Goal: Task Accomplishment & Management: Manage account settings

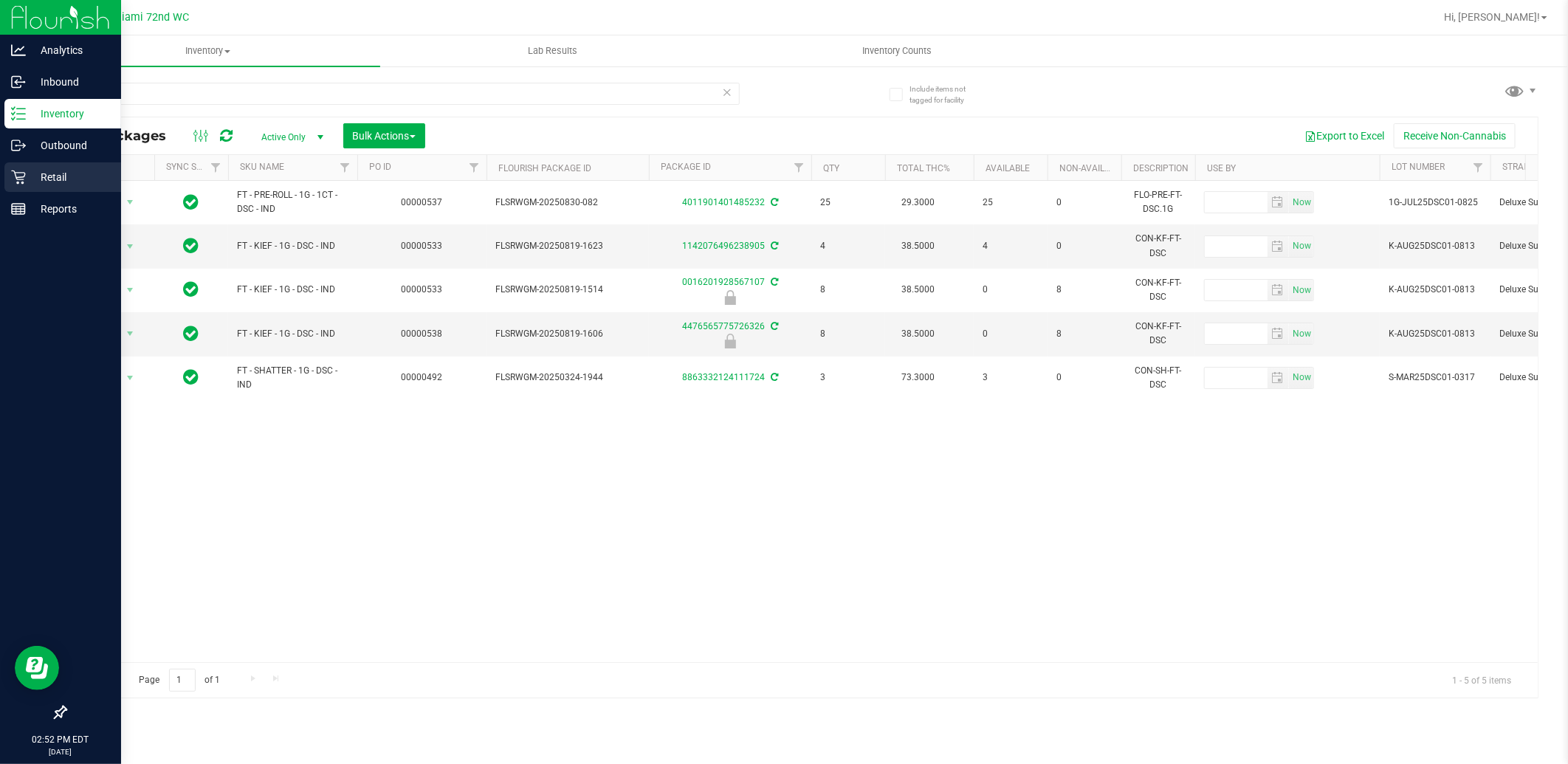
click at [20, 172] on icon at bounding box center [18, 177] width 14 height 14
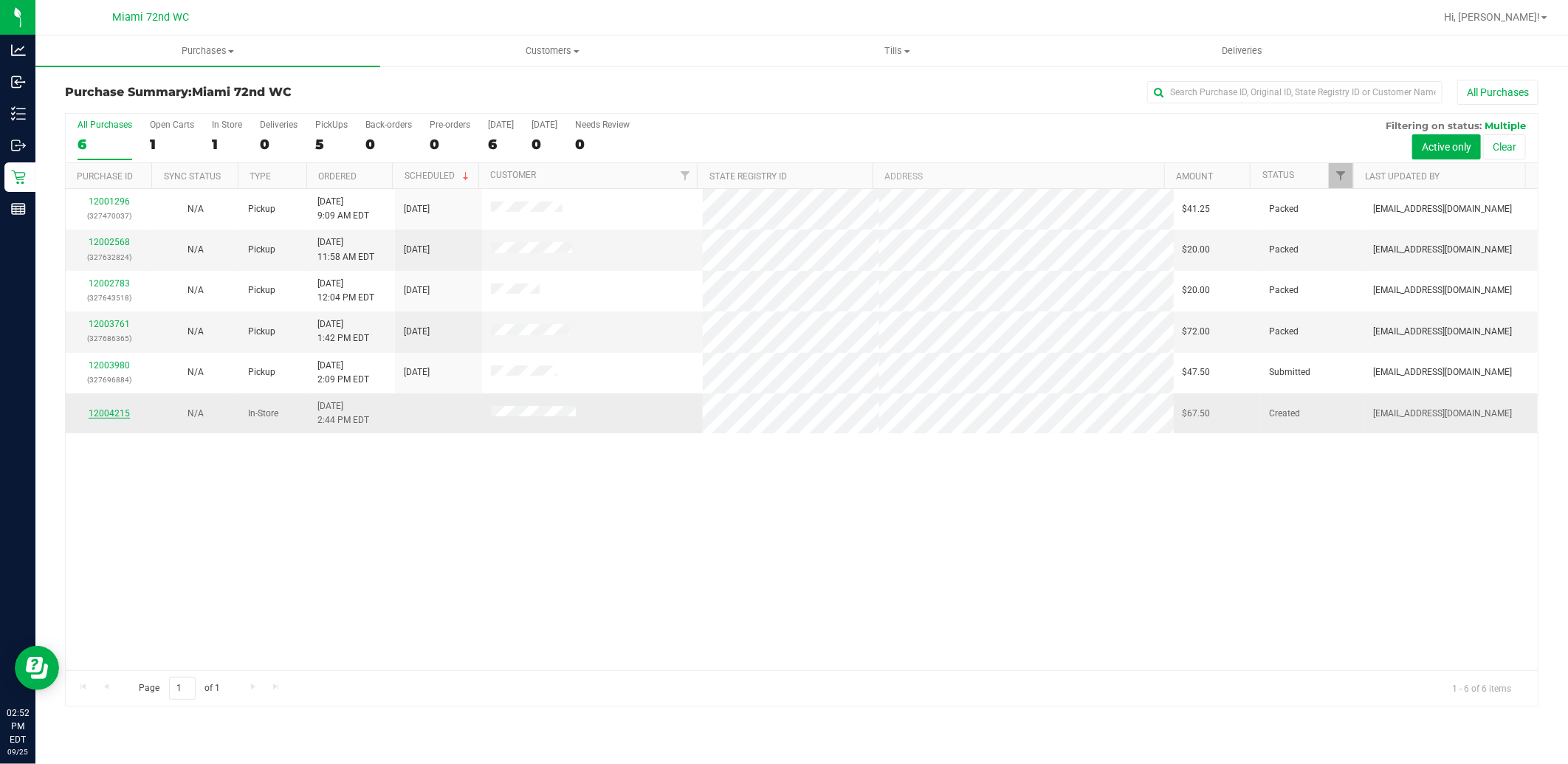
click at [118, 414] on link "12004215" at bounding box center [109, 412] width 41 height 10
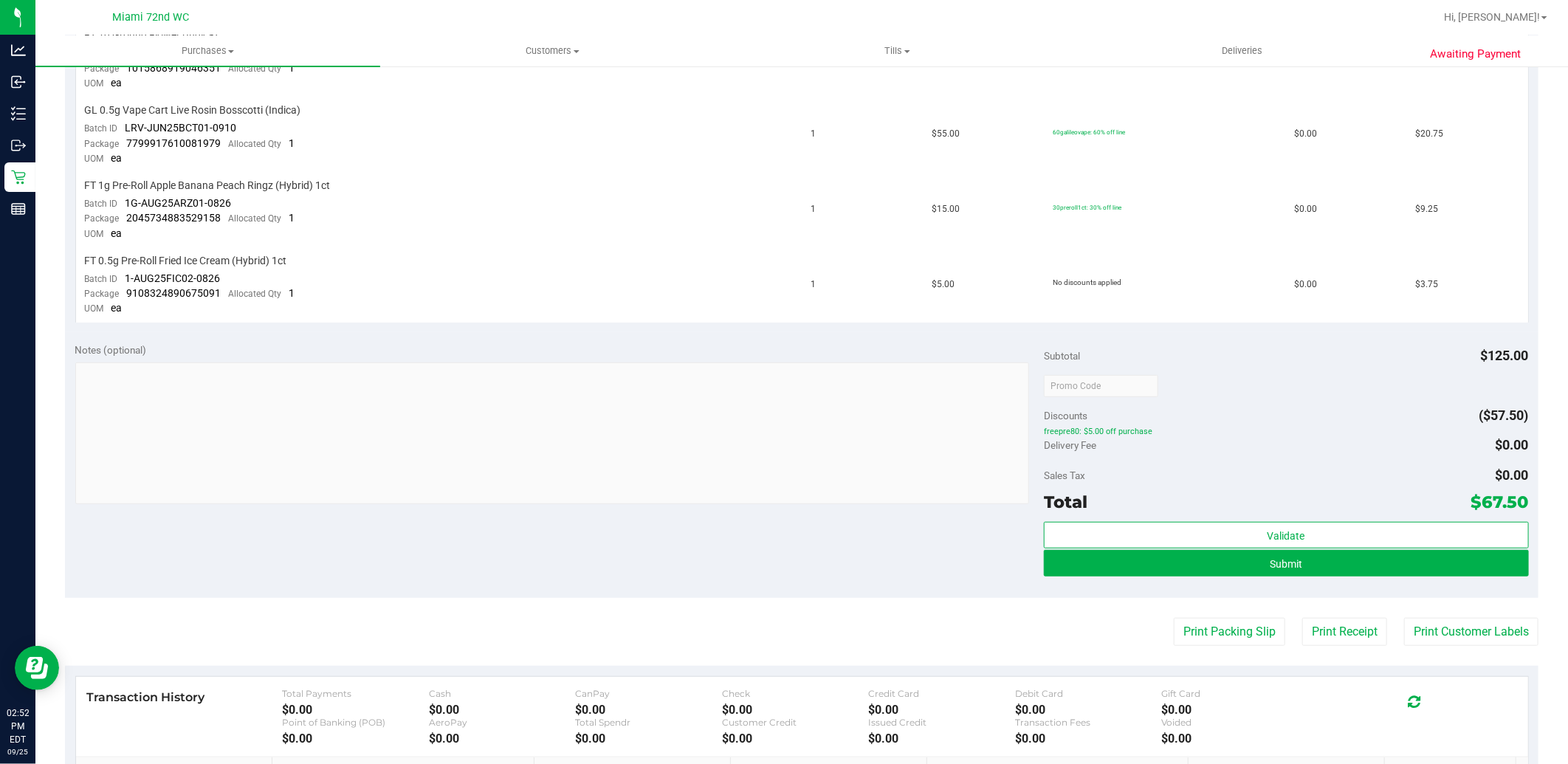
scroll to position [574, 0]
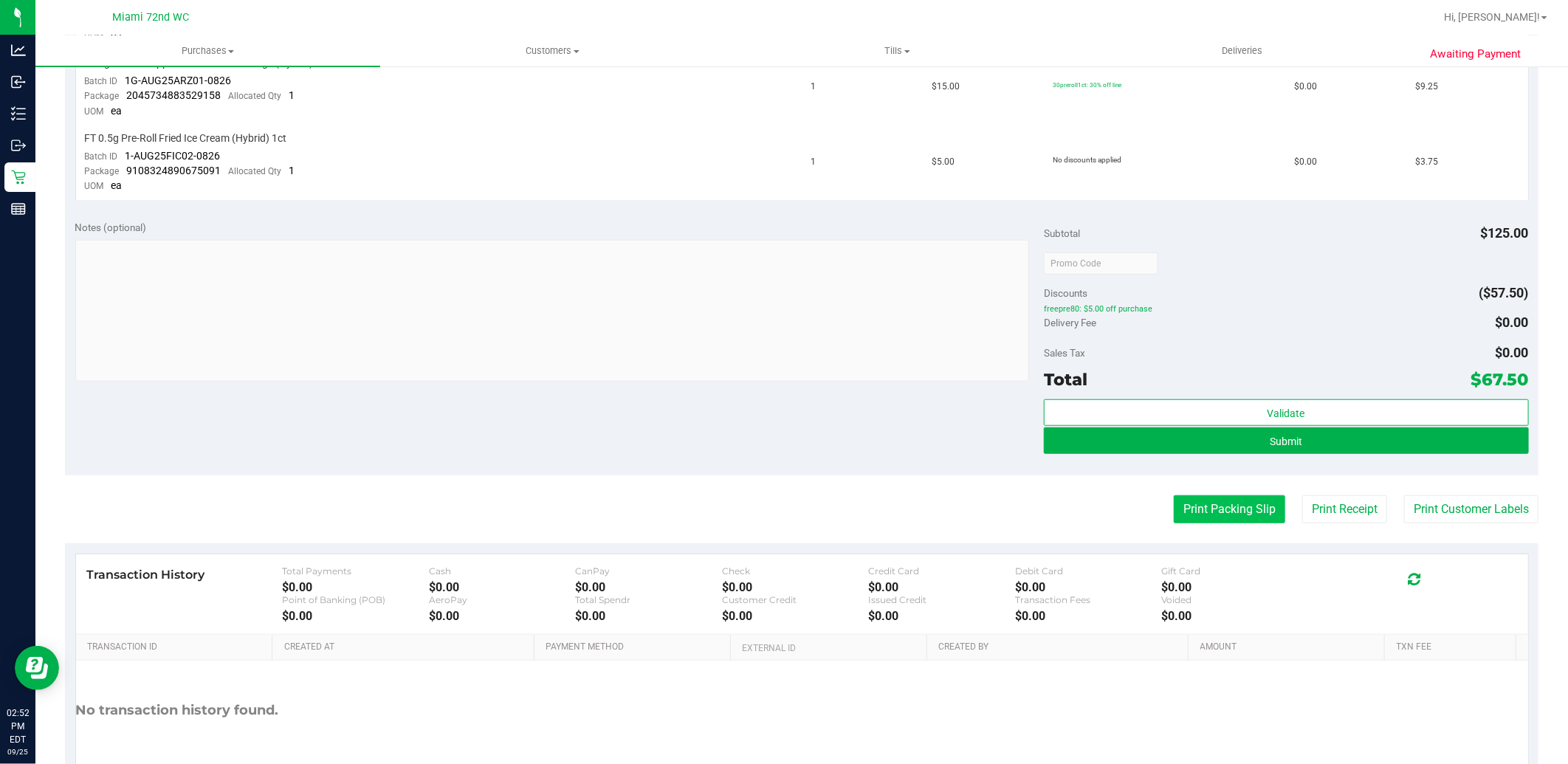
click at [1212, 522] on button "Print Packing Slip" at bounding box center [1229, 509] width 112 height 28
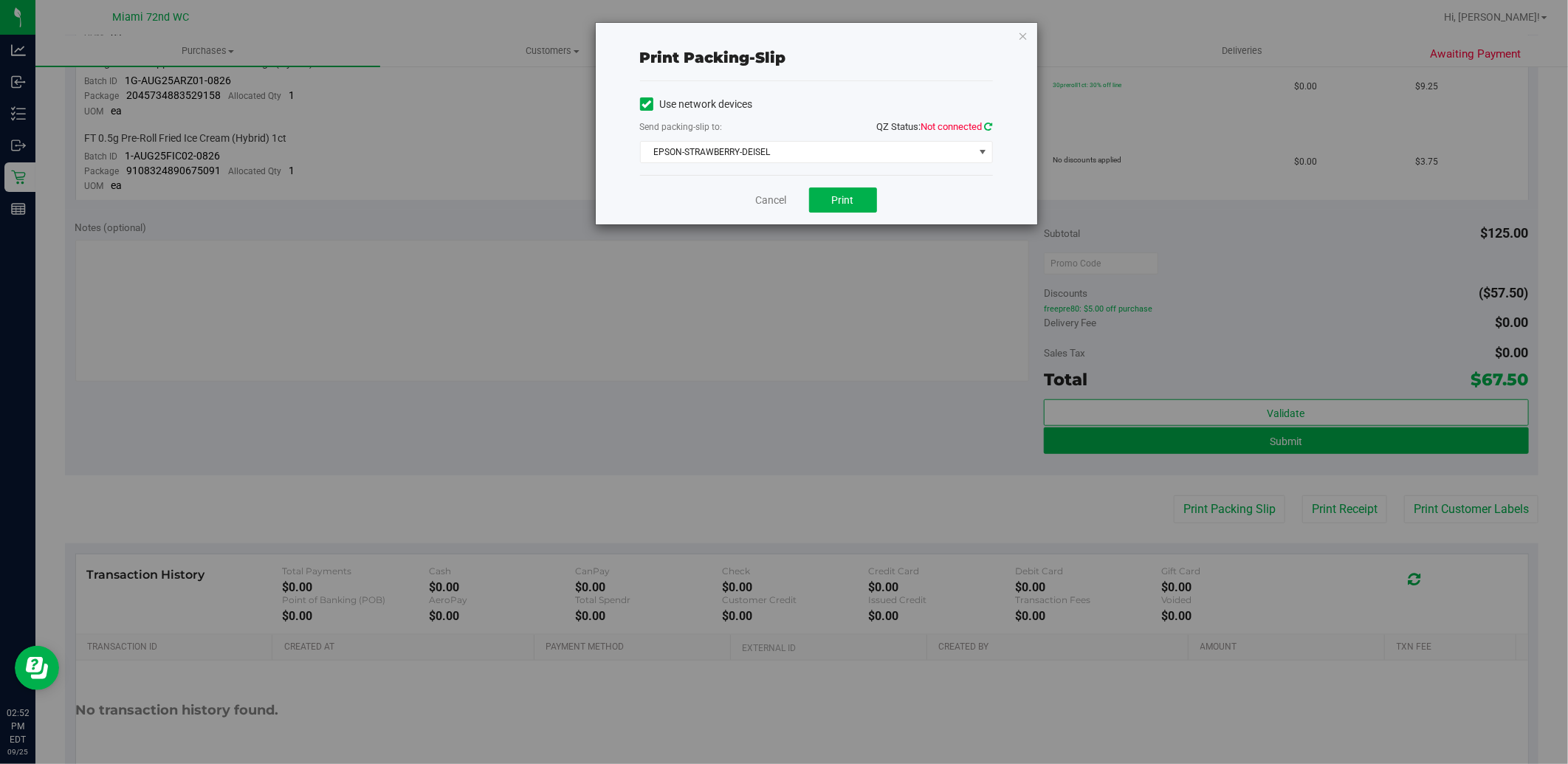
click at [988, 123] on icon at bounding box center [988, 127] width 8 height 9
click at [843, 201] on span "Print" at bounding box center [843, 200] width 23 height 12
click at [766, 204] on link "Cancel" at bounding box center [771, 200] width 31 height 16
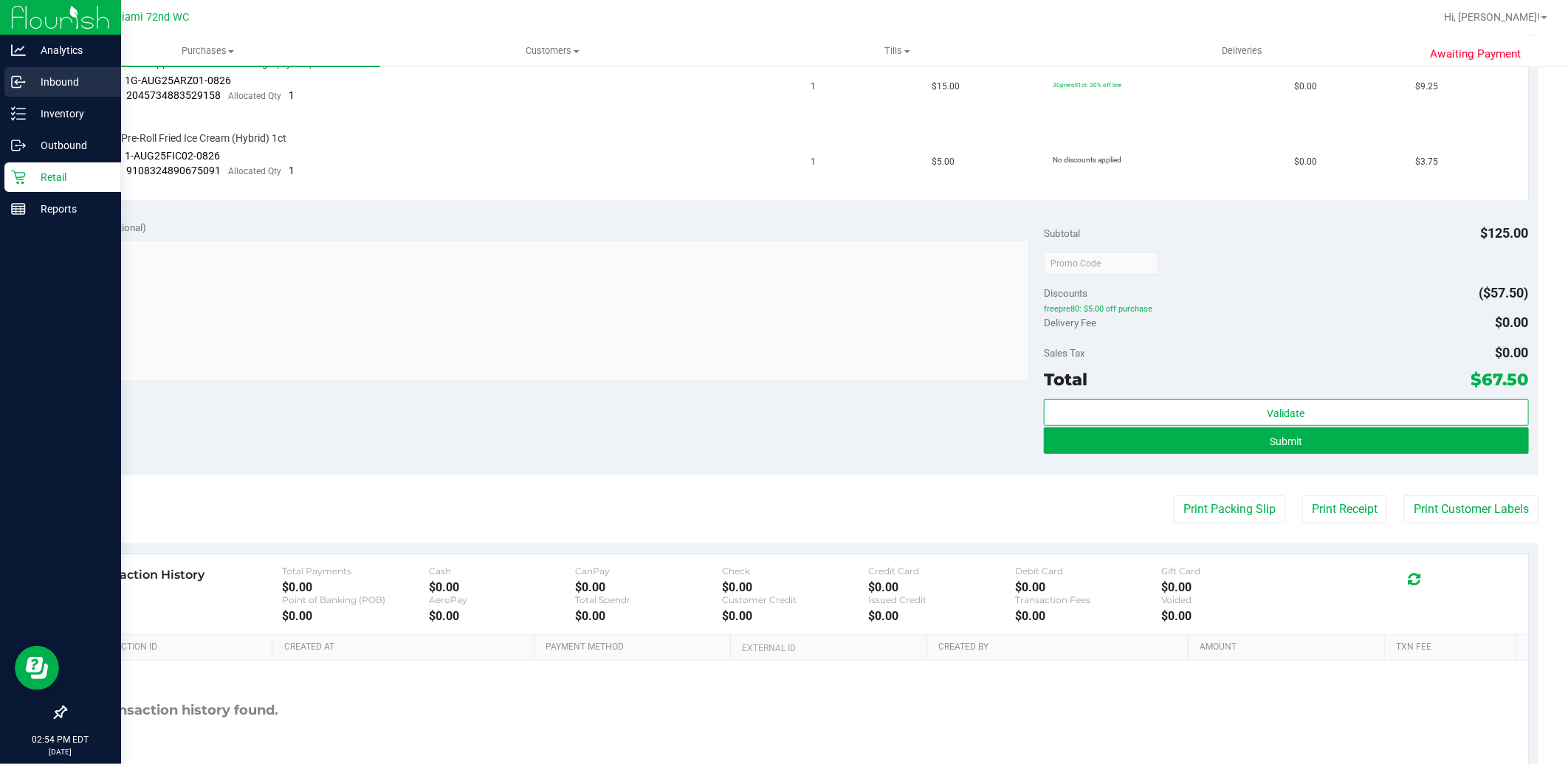
click at [53, 85] on p "Inbound" at bounding box center [70, 82] width 88 height 18
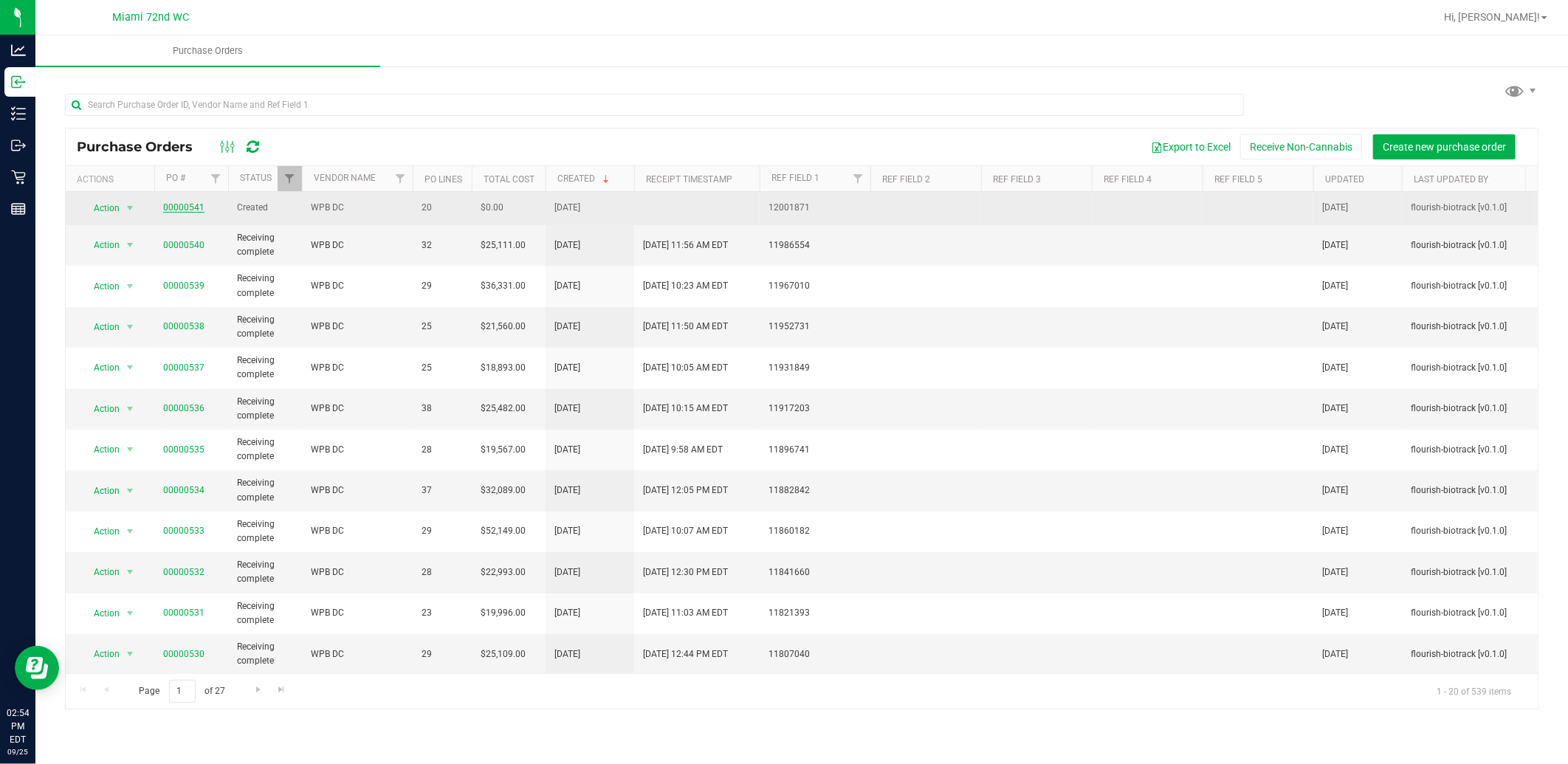
click at [177, 205] on link "00000541" at bounding box center [184, 207] width 41 height 10
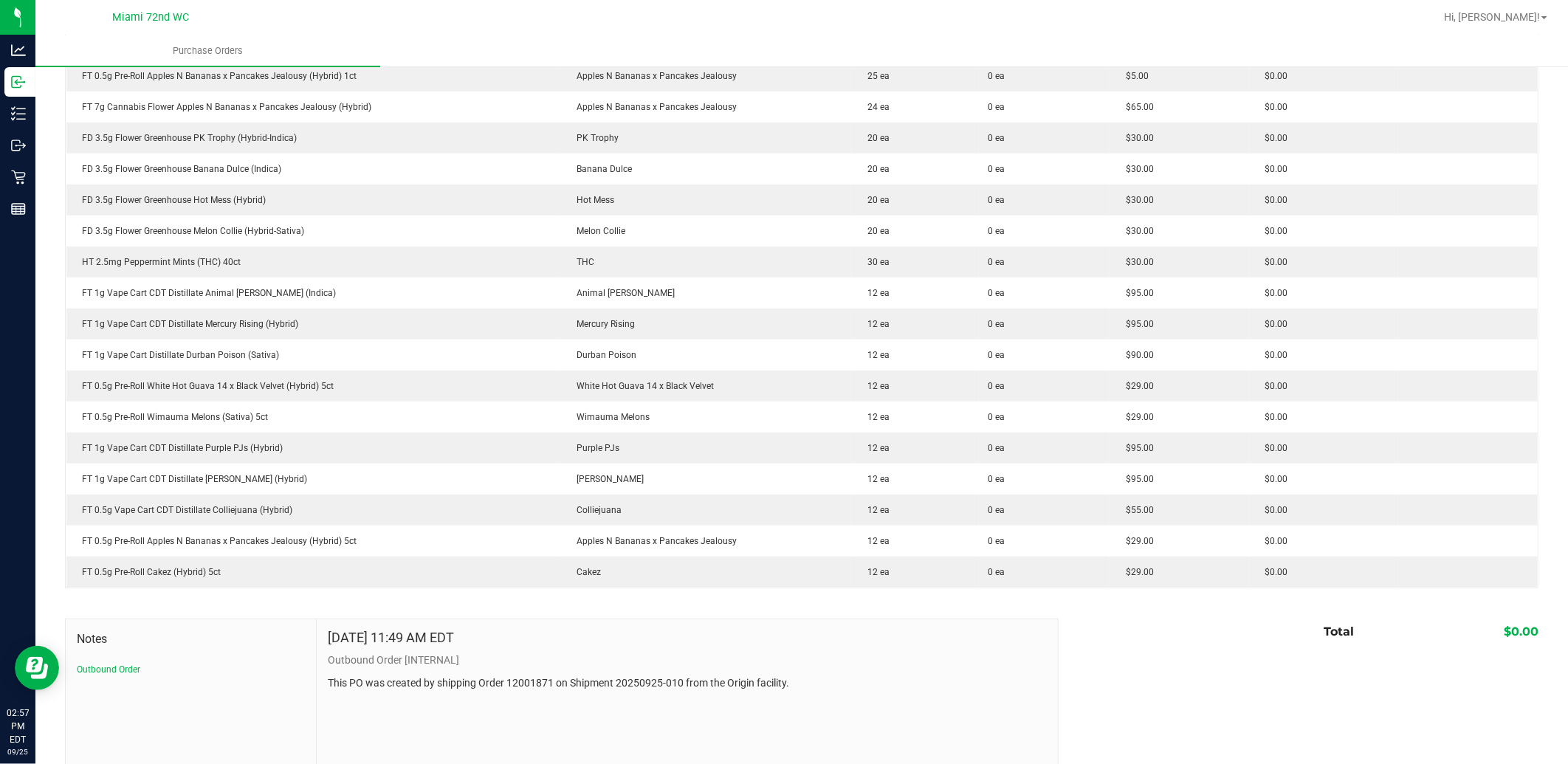
scroll to position [410, 0]
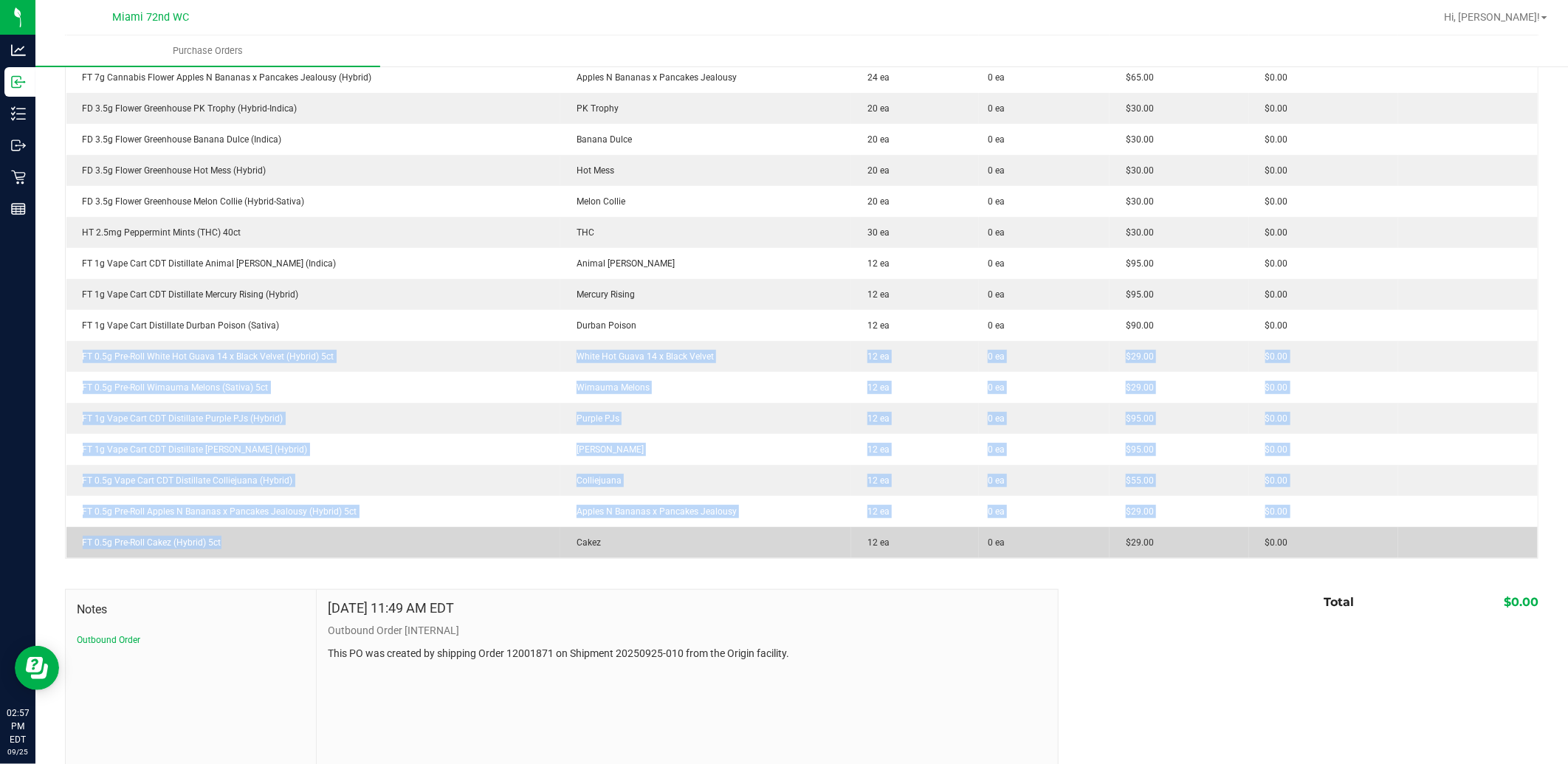
drag, startPoint x: 75, startPoint y: 355, endPoint x: 227, endPoint y: 552, distance: 248.8
click at [227, 552] on tbody "FT 0.5g Pre-Roll White Hot Guava 14 x Black Velvet (Hybrid) 1ct White Hot Guava…" at bounding box center [802, 248] width 1471 height 621
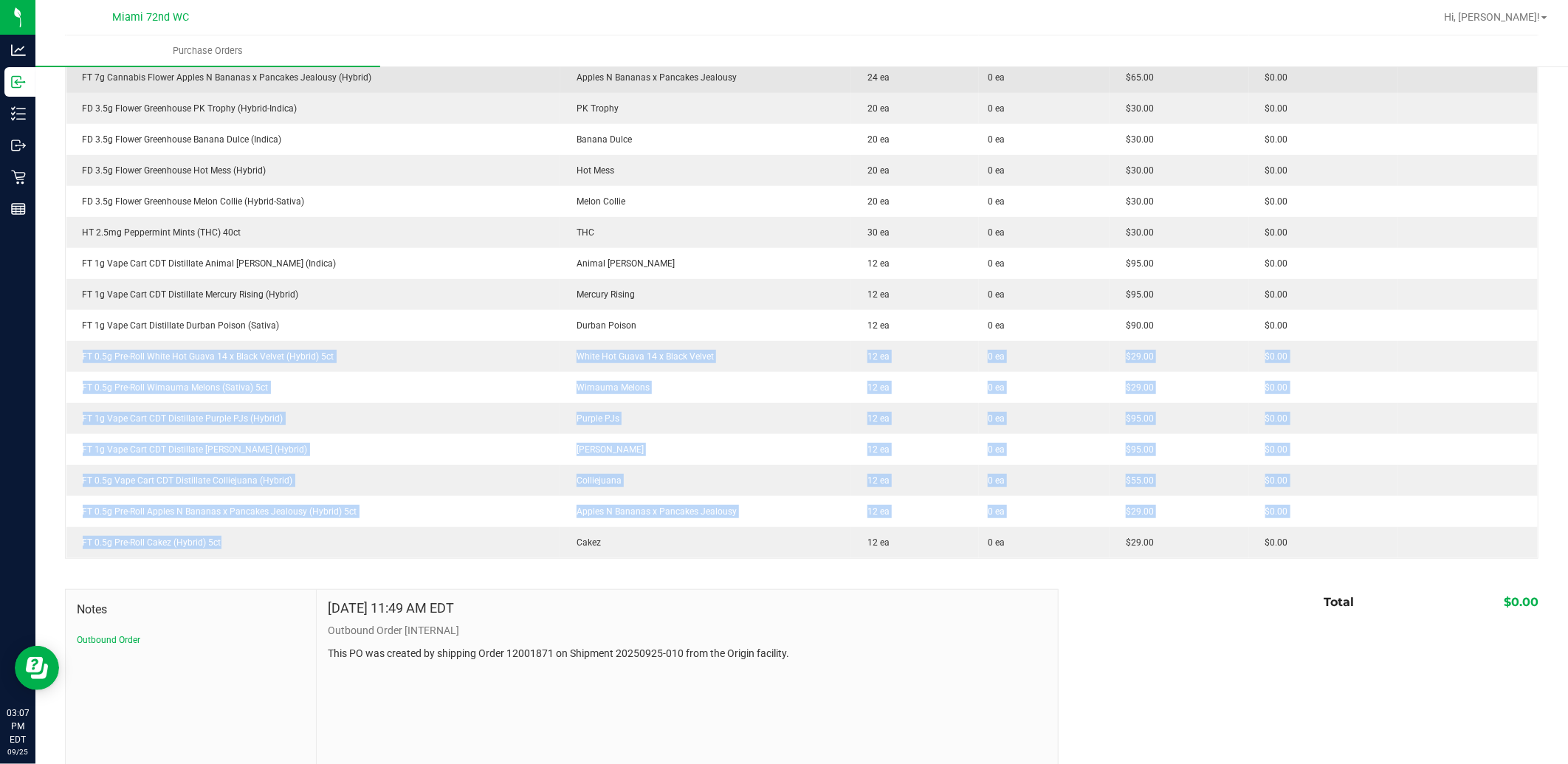
click at [19, 177] on icon at bounding box center [18, 177] width 14 height 14
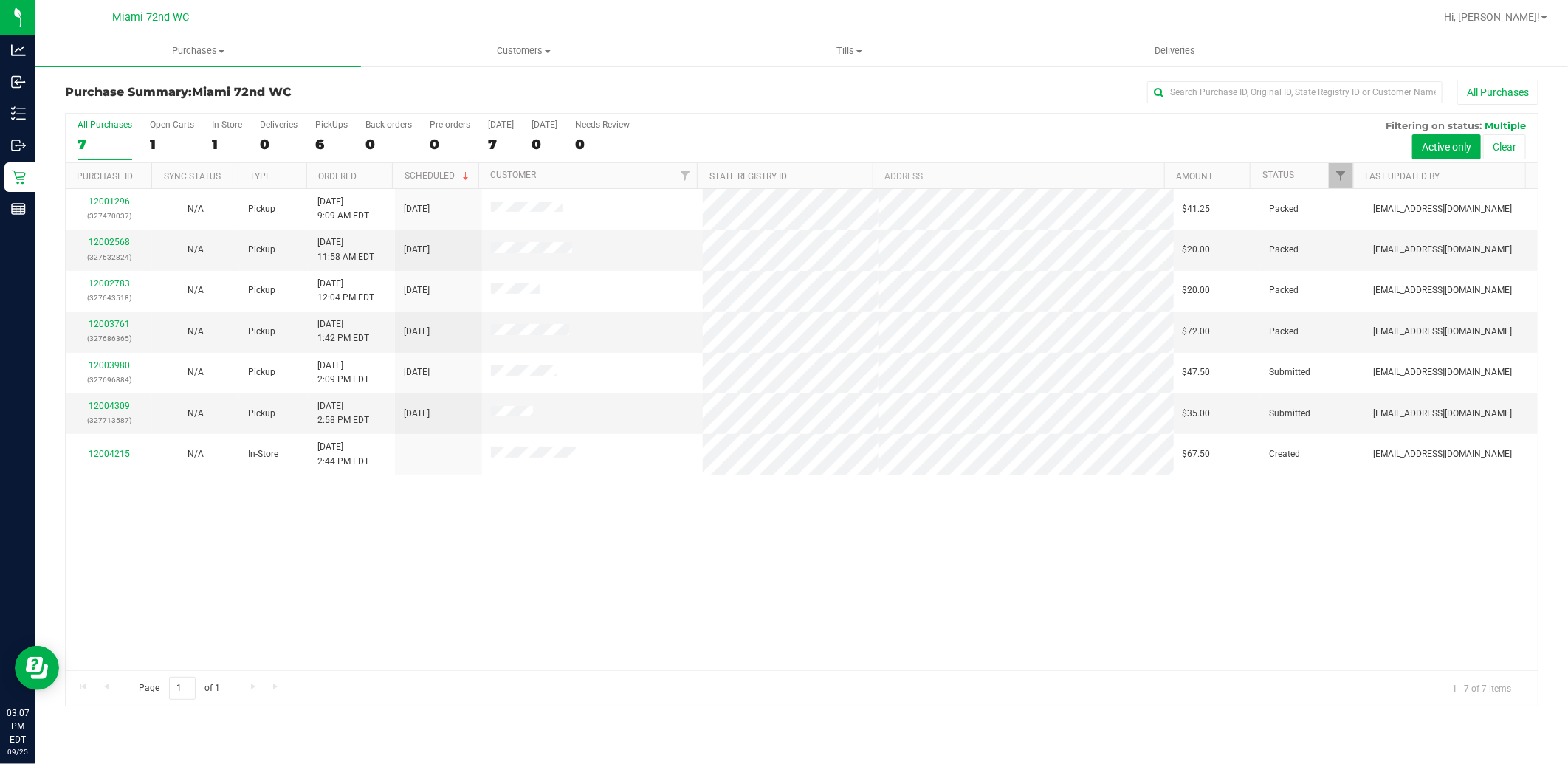
click at [232, 564] on div "12001296 (327470037) N/A Pickup [DATE] 9:09 AM EDT 9/25/2025 $41.25 Packed [EMA…" at bounding box center [801, 428] width 1471 height 481
click at [109, 407] on link "12004309" at bounding box center [109, 405] width 41 height 10
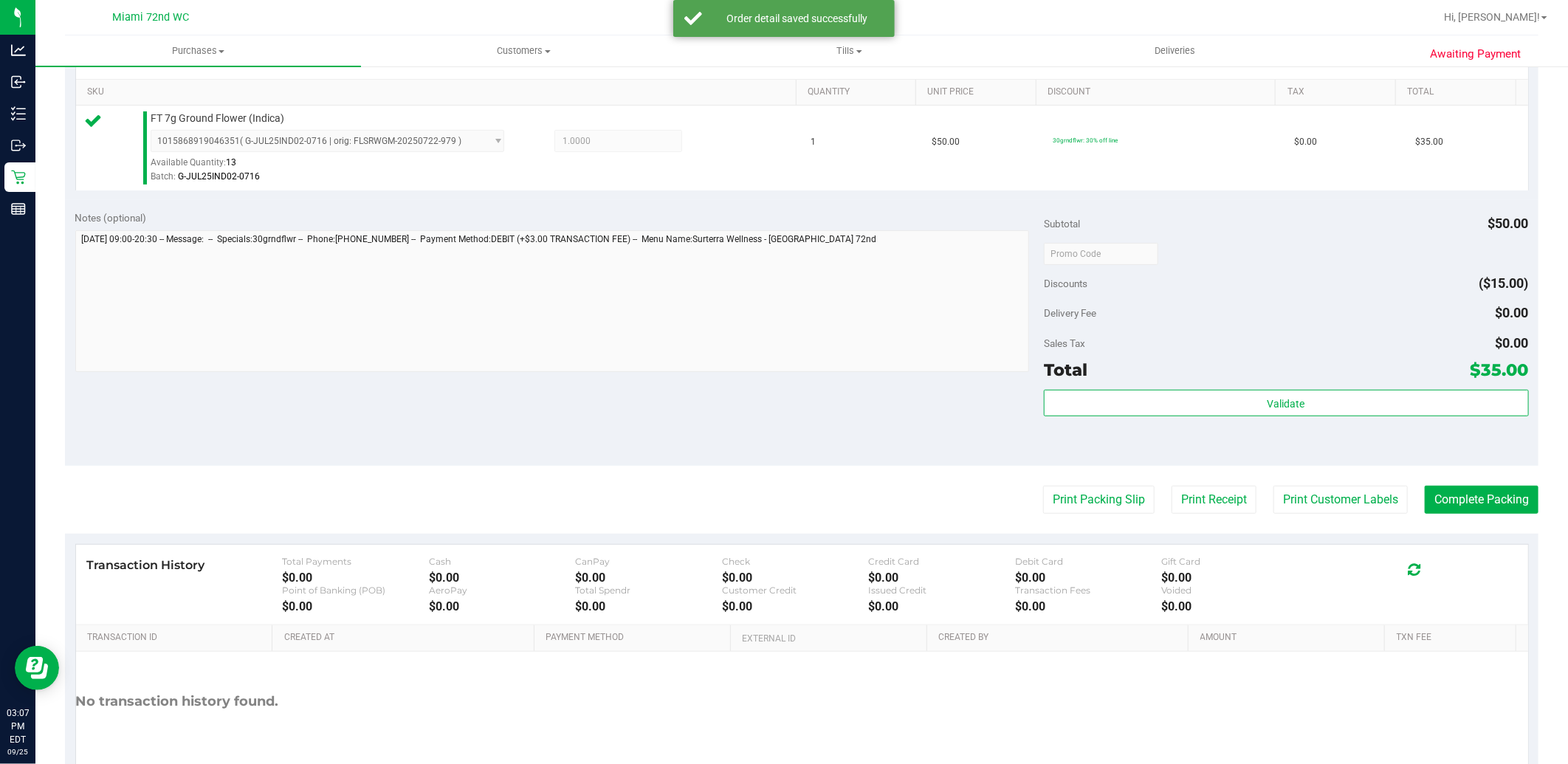
scroll to position [372, 0]
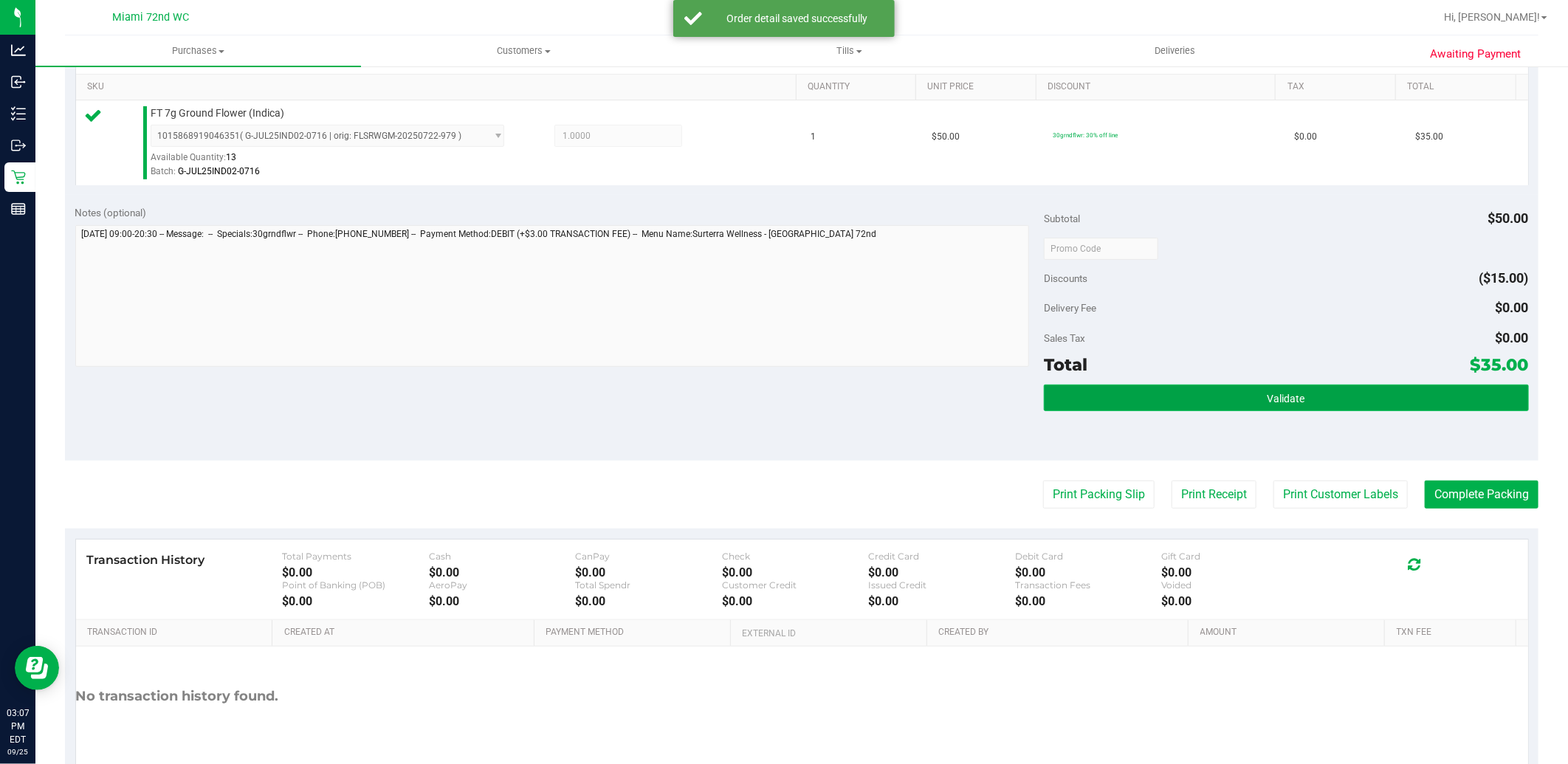
click at [1314, 404] on button "Validate" at bounding box center [1286, 397] width 484 height 26
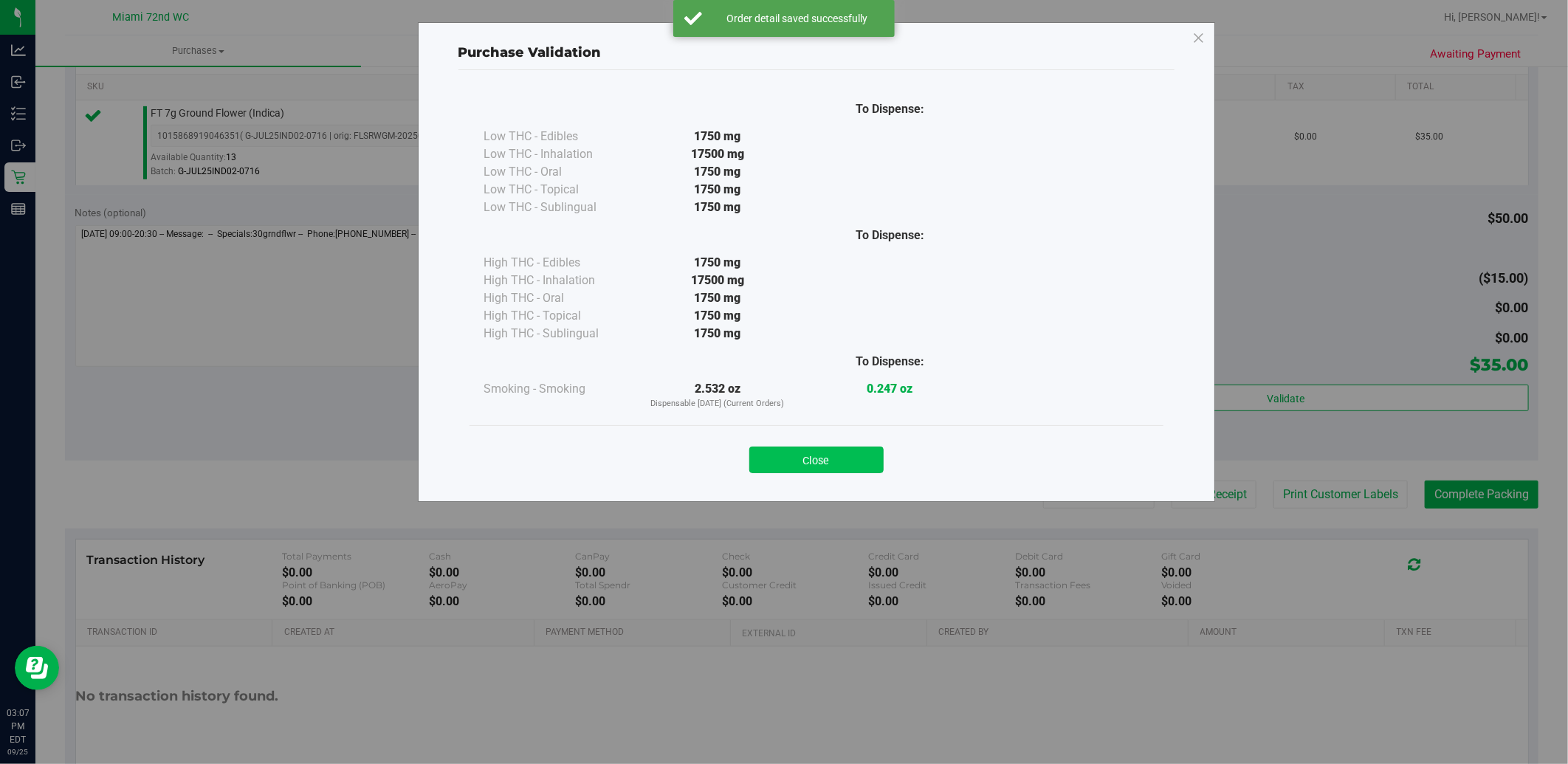
click at [858, 462] on button "Close" at bounding box center [816, 459] width 134 height 26
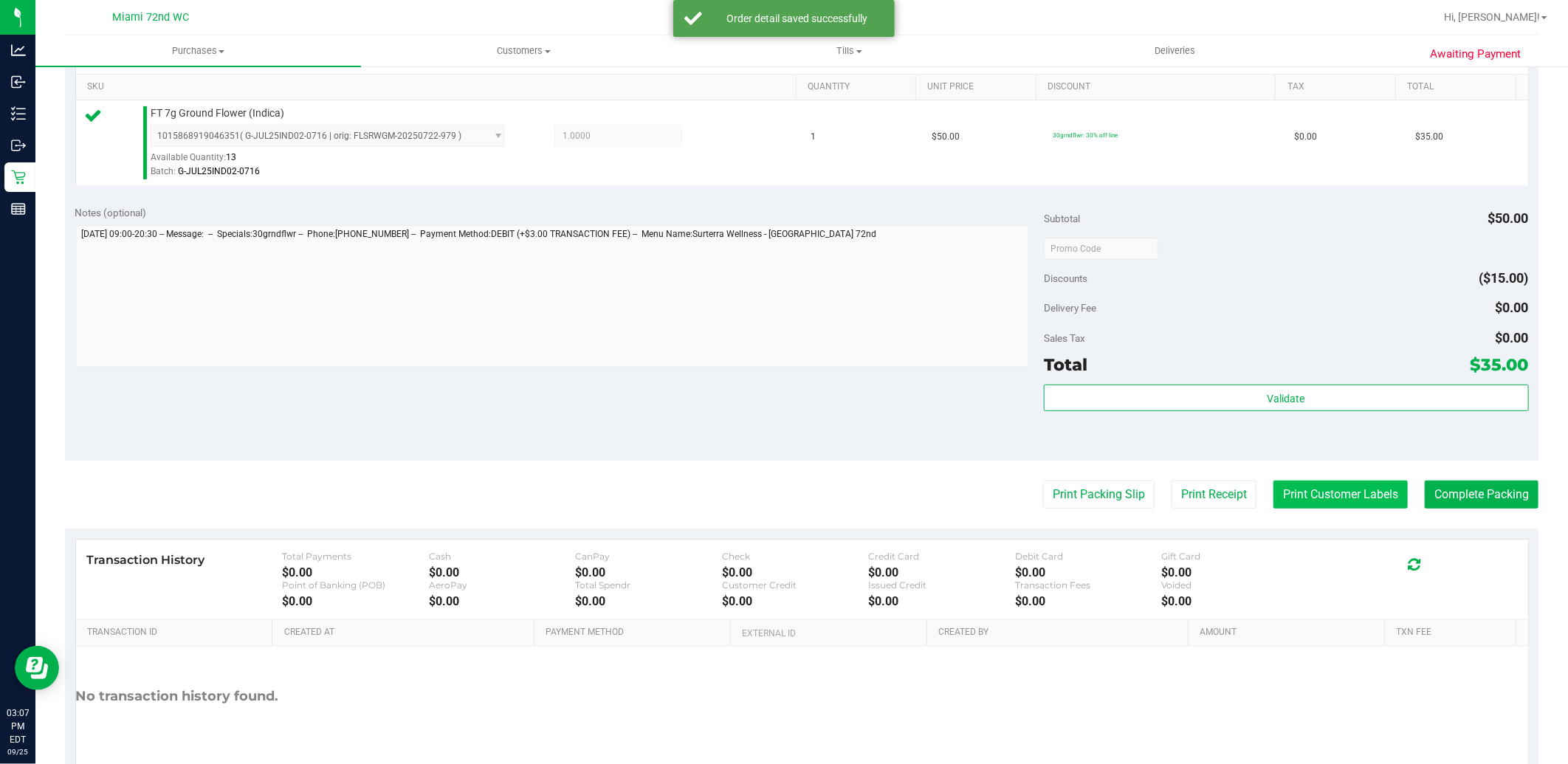
click at [1330, 501] on button "Print Customer Labels" at bounding box center [1340, 494] width 134 height 28
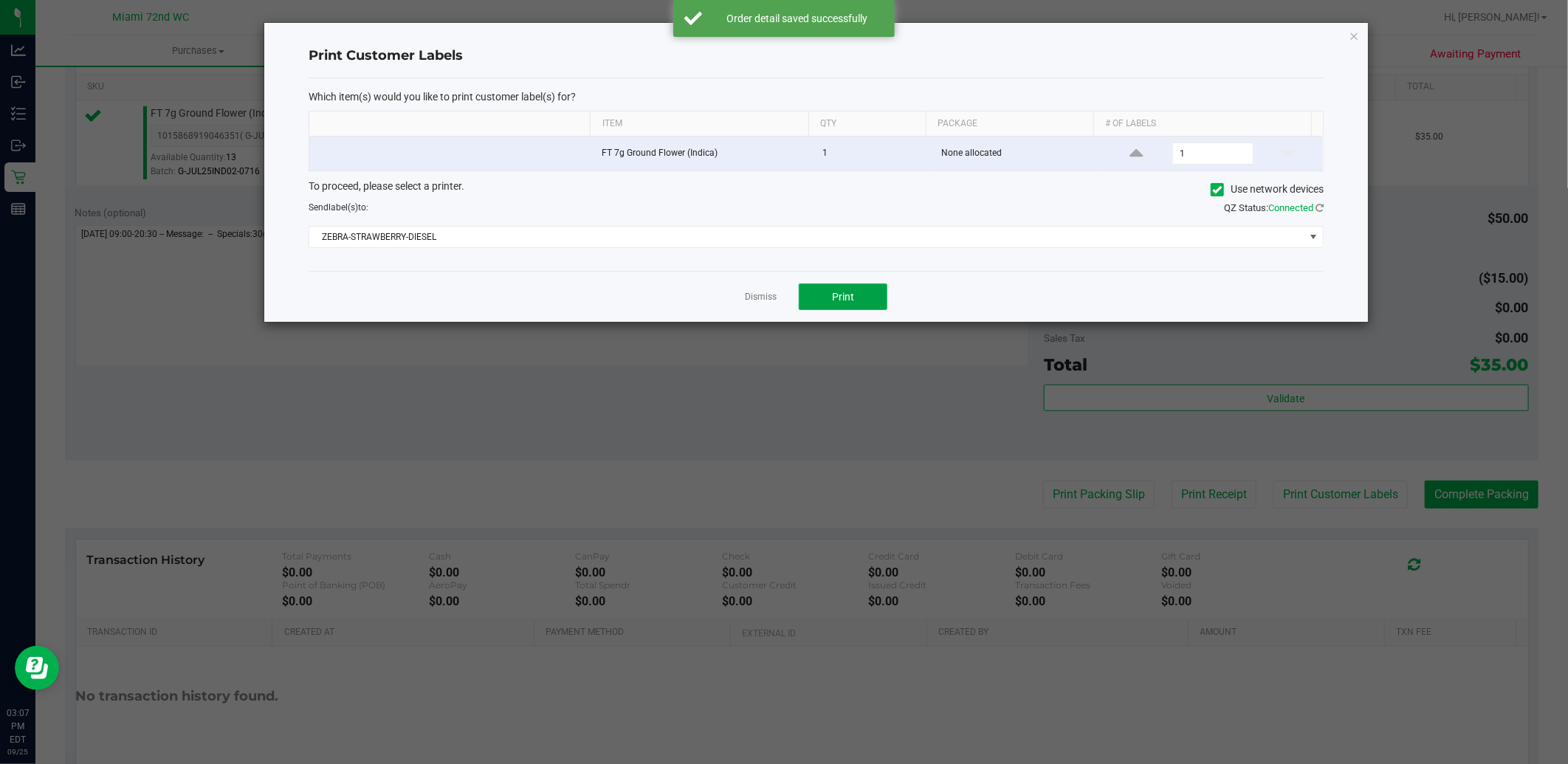
click at [865, 292] on button "Print" at bounding box center [843, 296] width 88 height 26
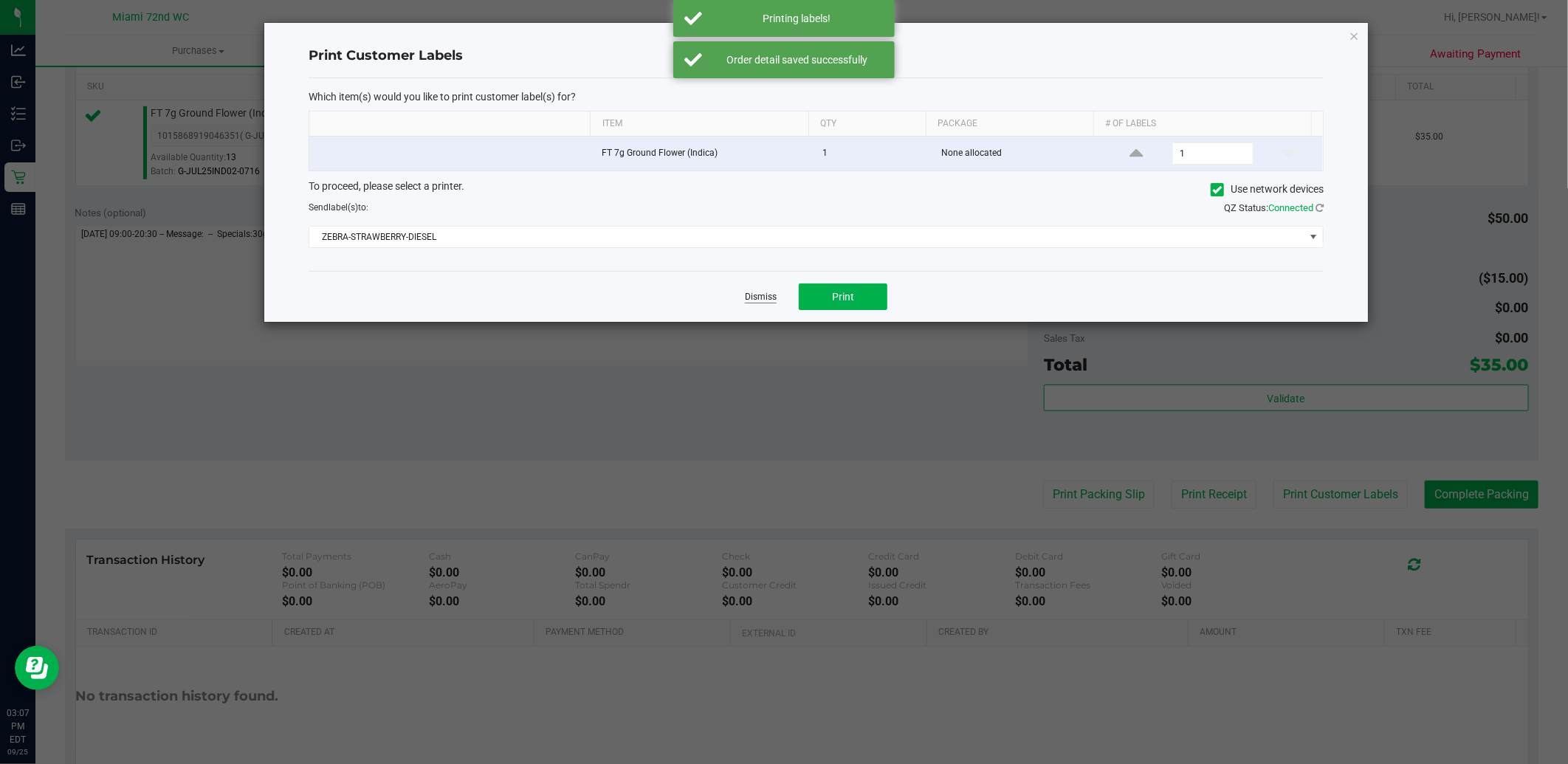
click at [749, 292] on link "Dismiss" at bounding box center [761, 296] width 32 height 12
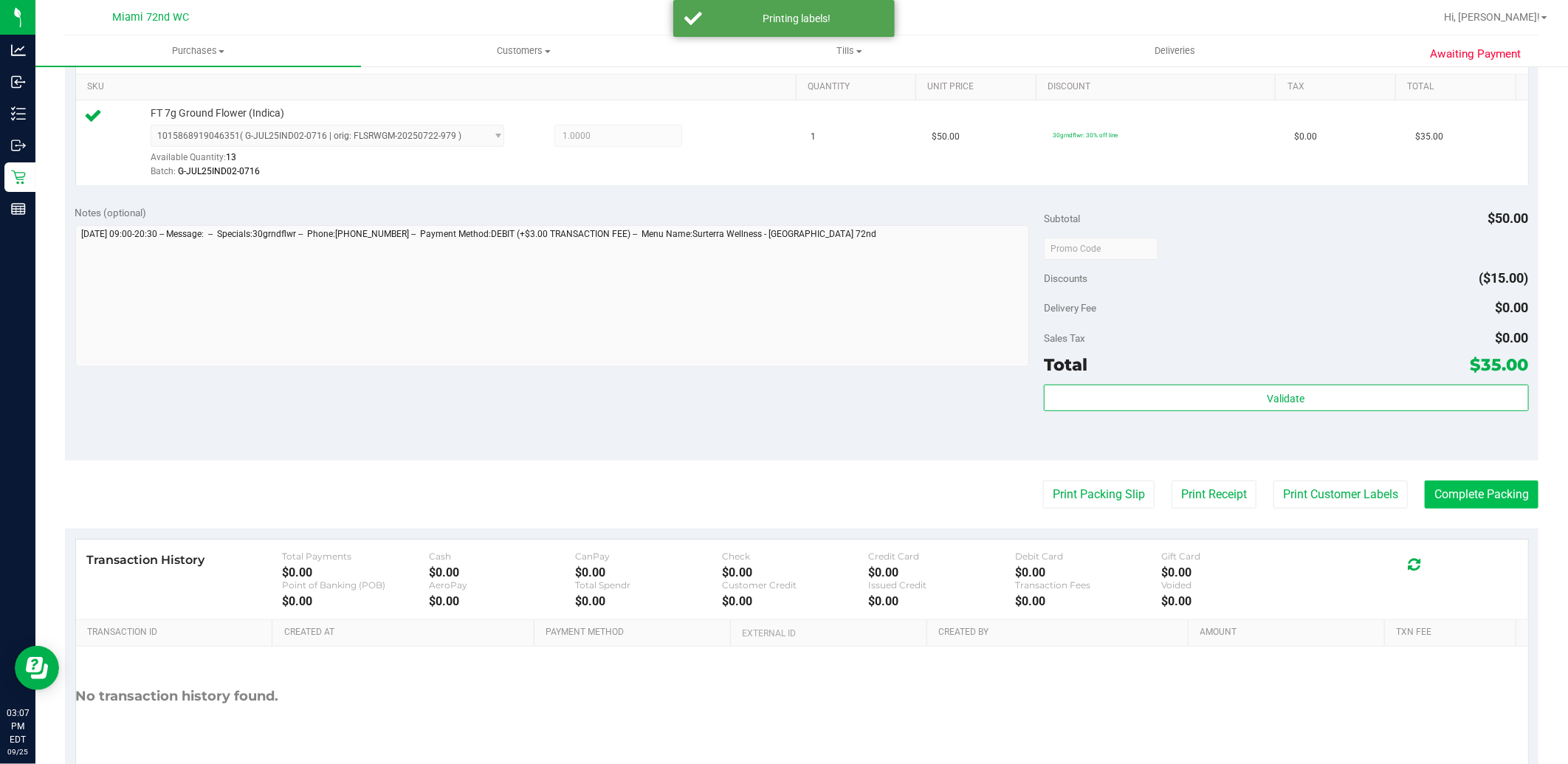
click at [1484, 490] on button "Complete Packing" at bounding box center [1481, 494] width 113 height 28
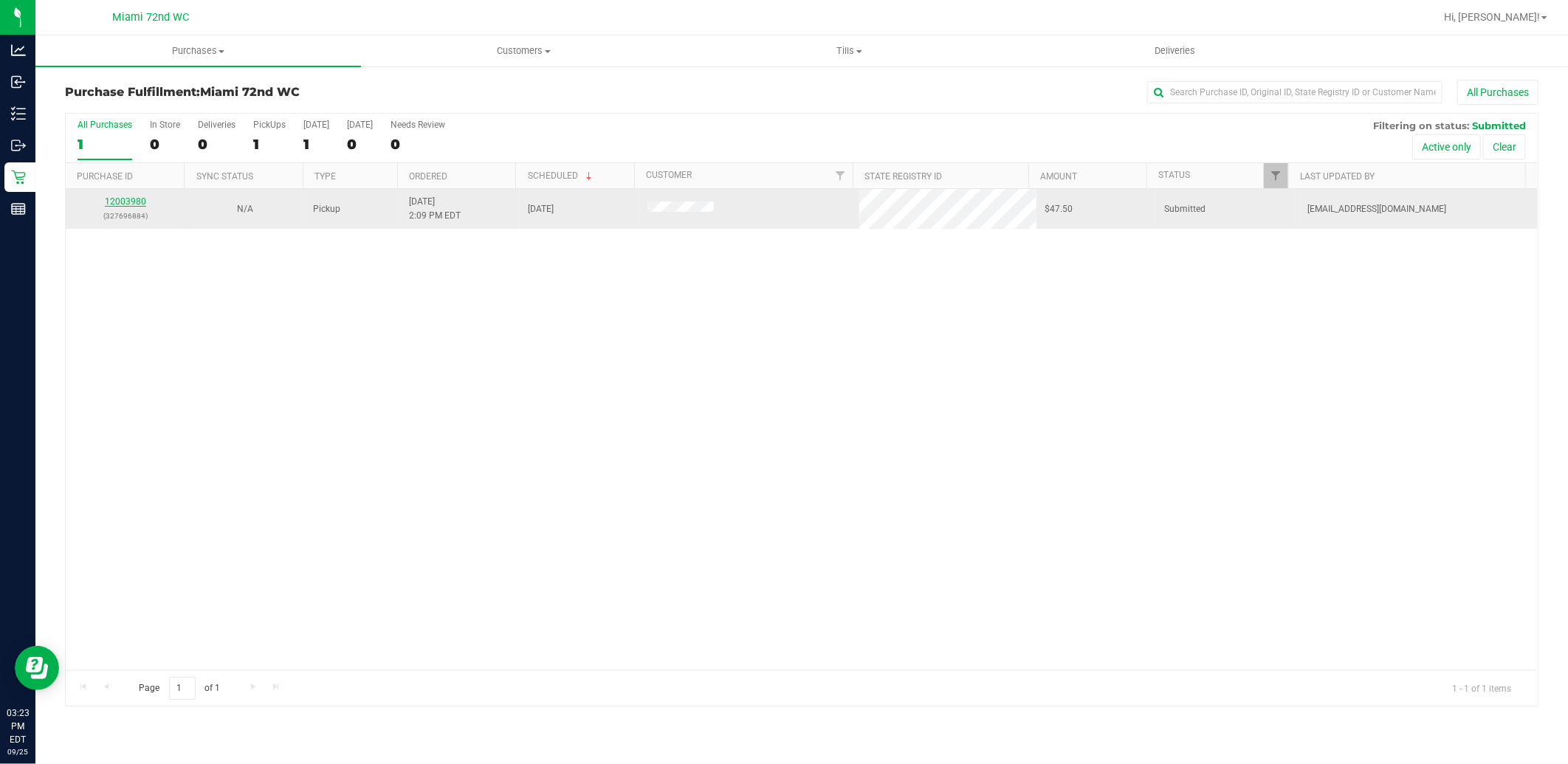
click at [114, 202] on link "12003980" at bounding box center [126, 201] width 41 height 10
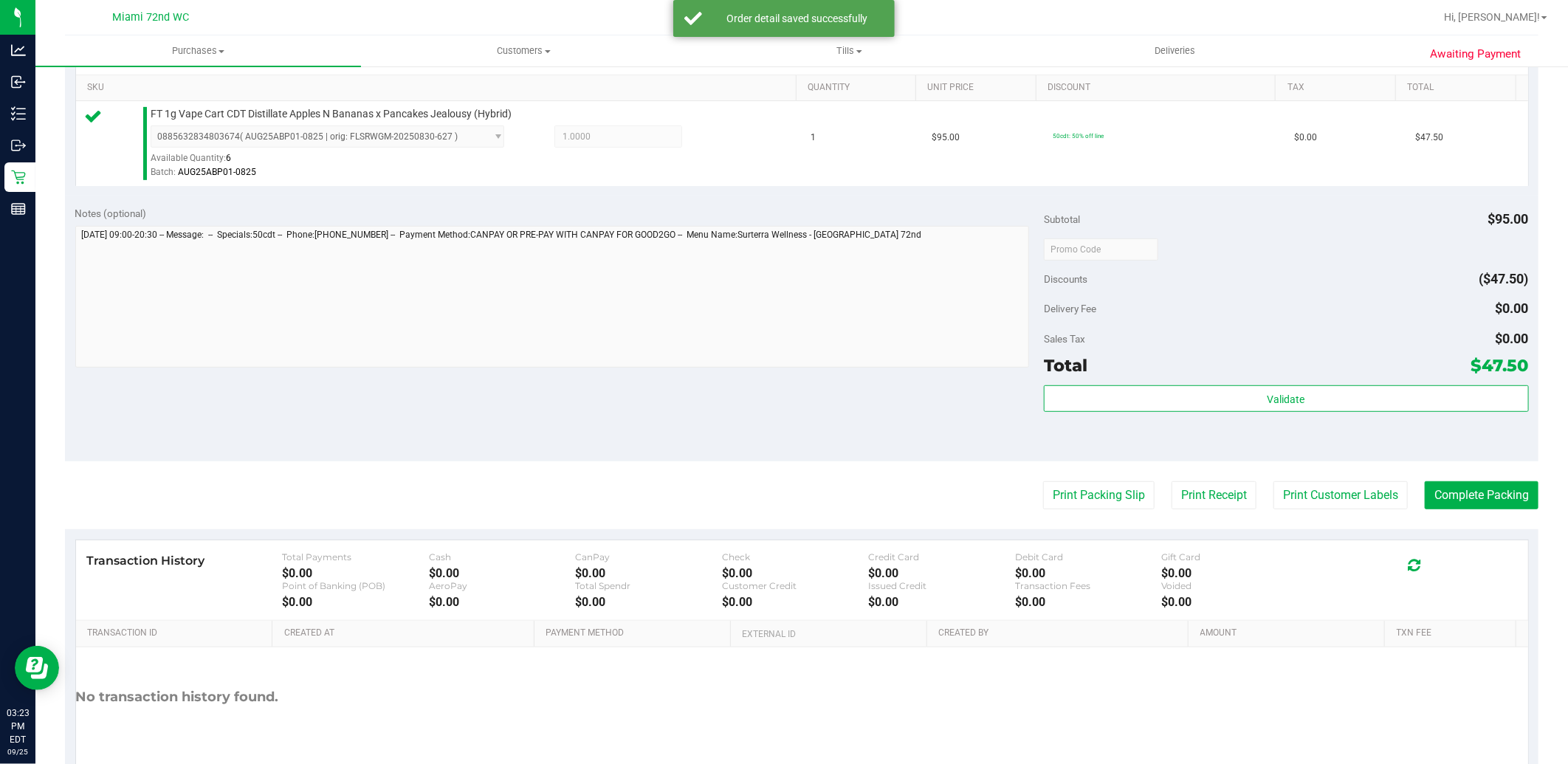
scroll to position [443, 0]
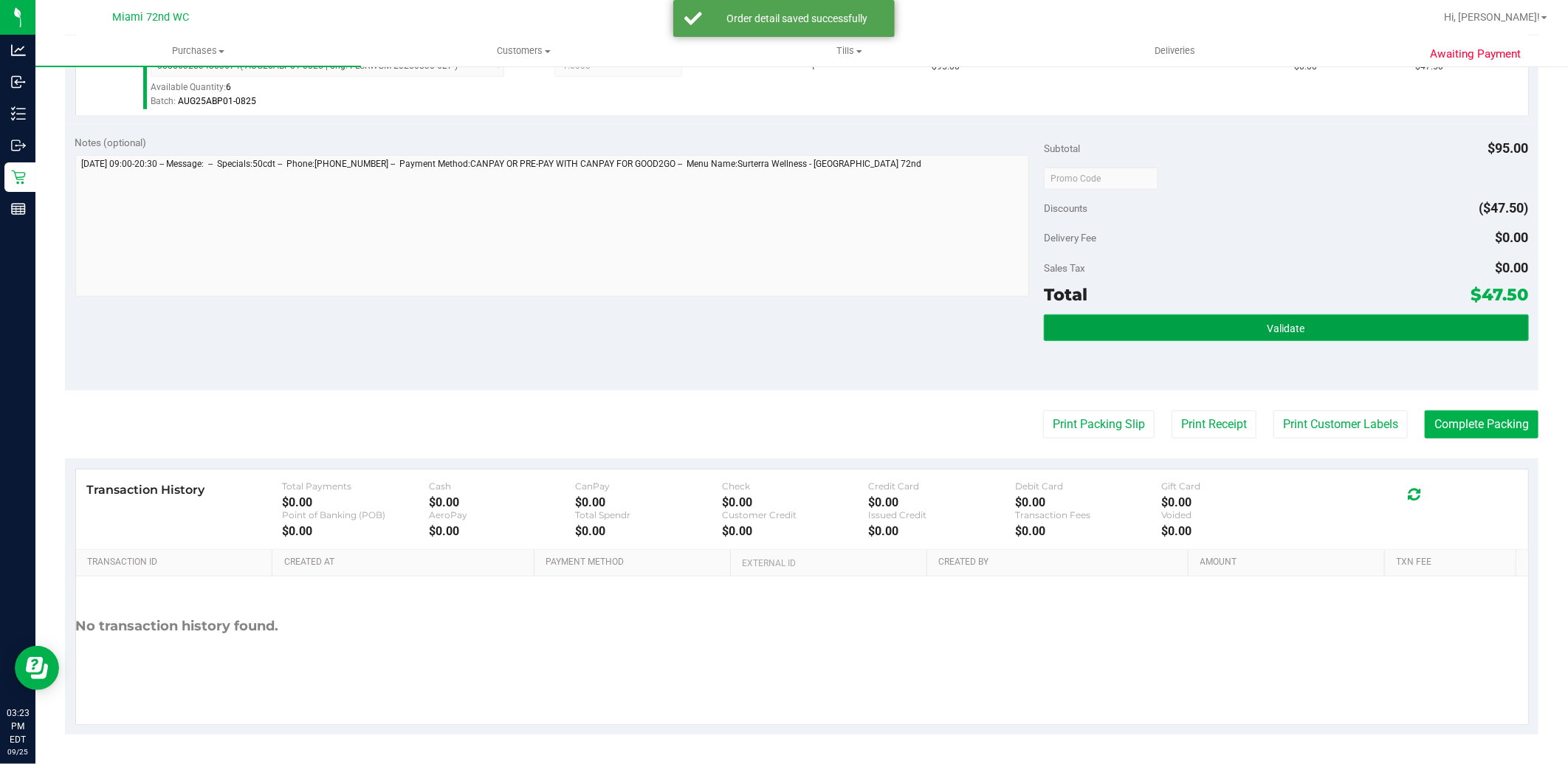
click at [1295, 314] on button "Validate" at bounding box center [1286, 327] width 484 height 26
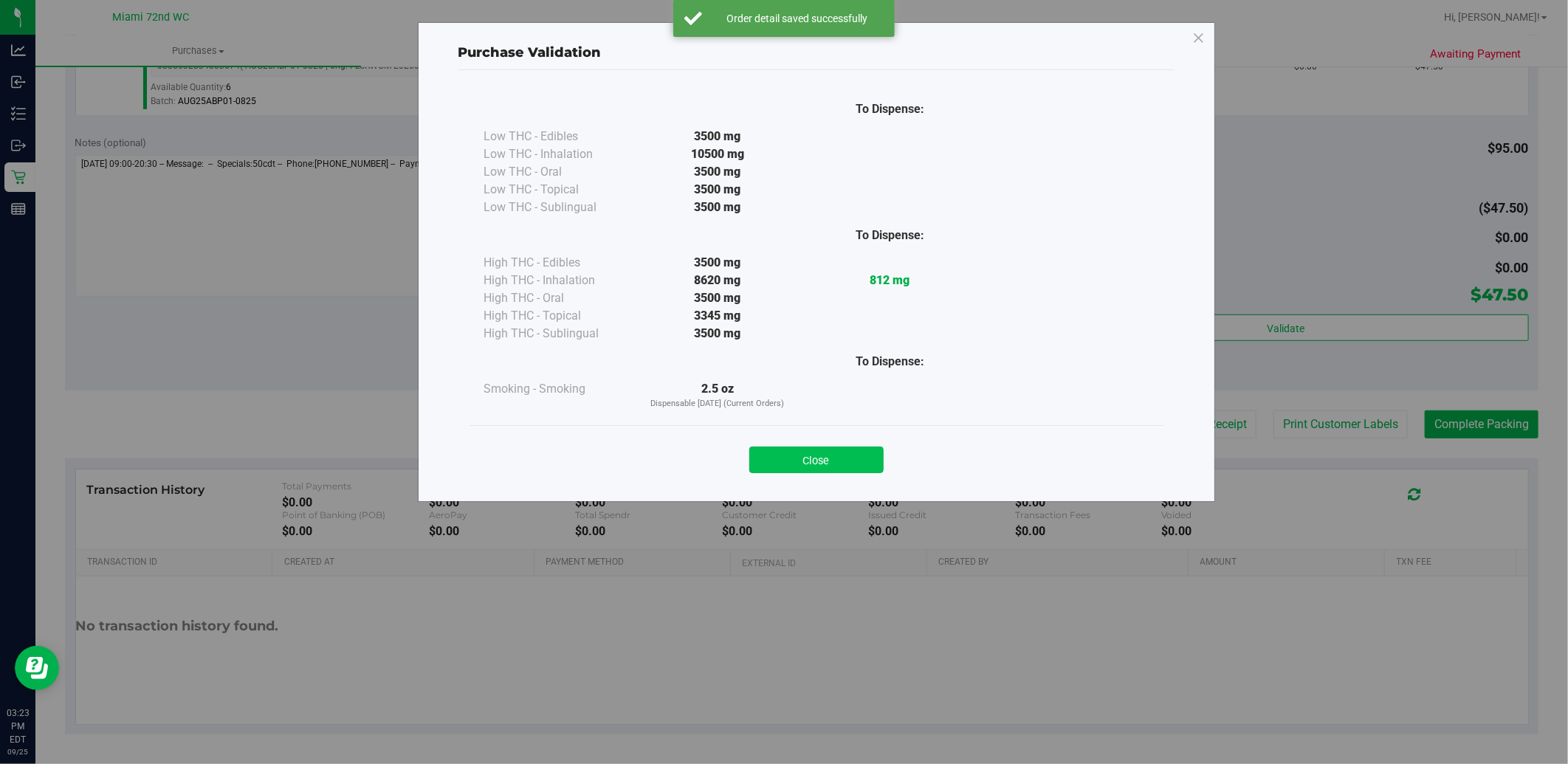
click at [797, 467] on button "Close" at bounding box center [816, 459] width 134 height 26
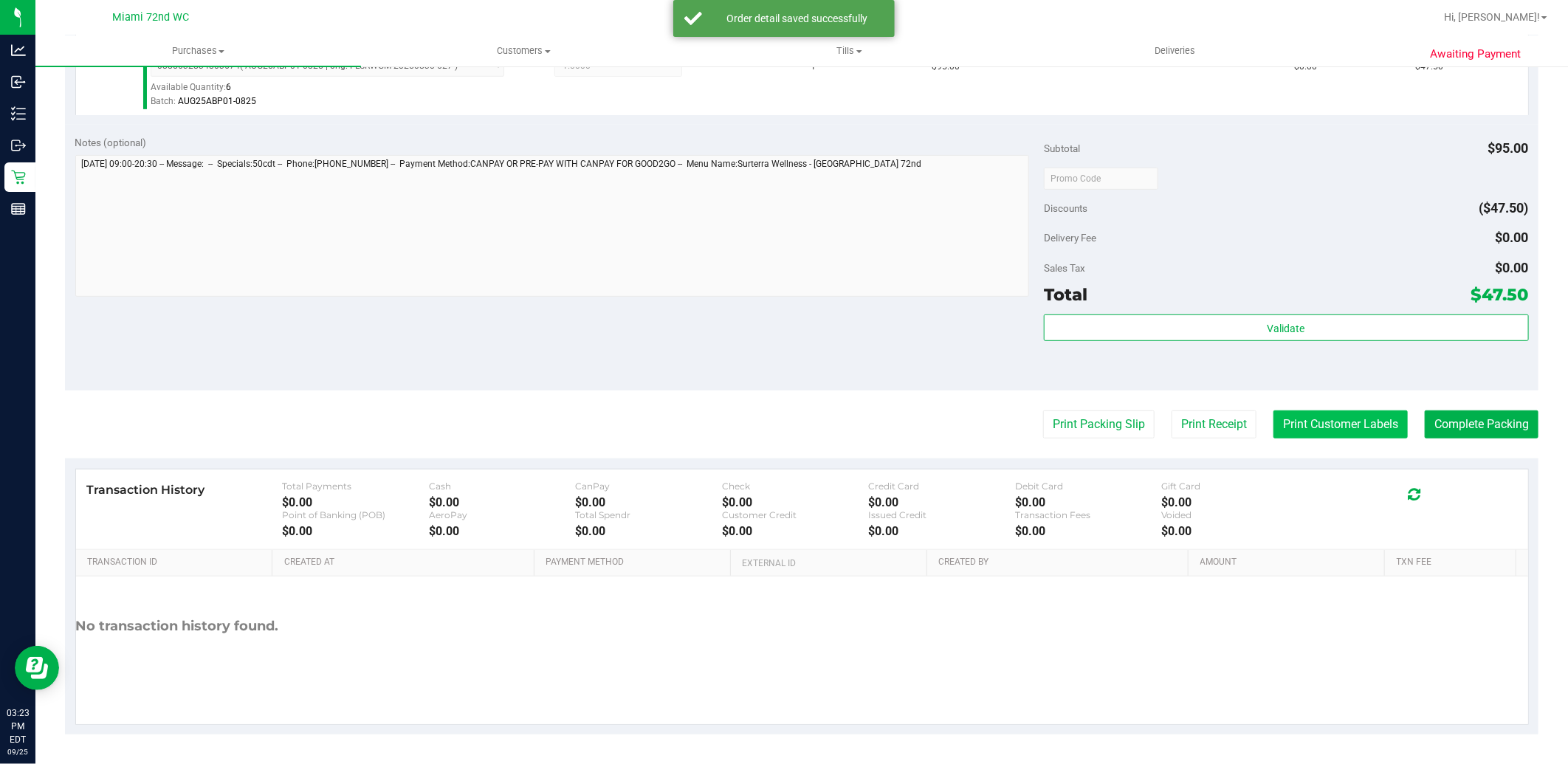
click at [1353, 421] on button "Print Customer Labels" at bounding box center [1340, 425] width 134 height 28
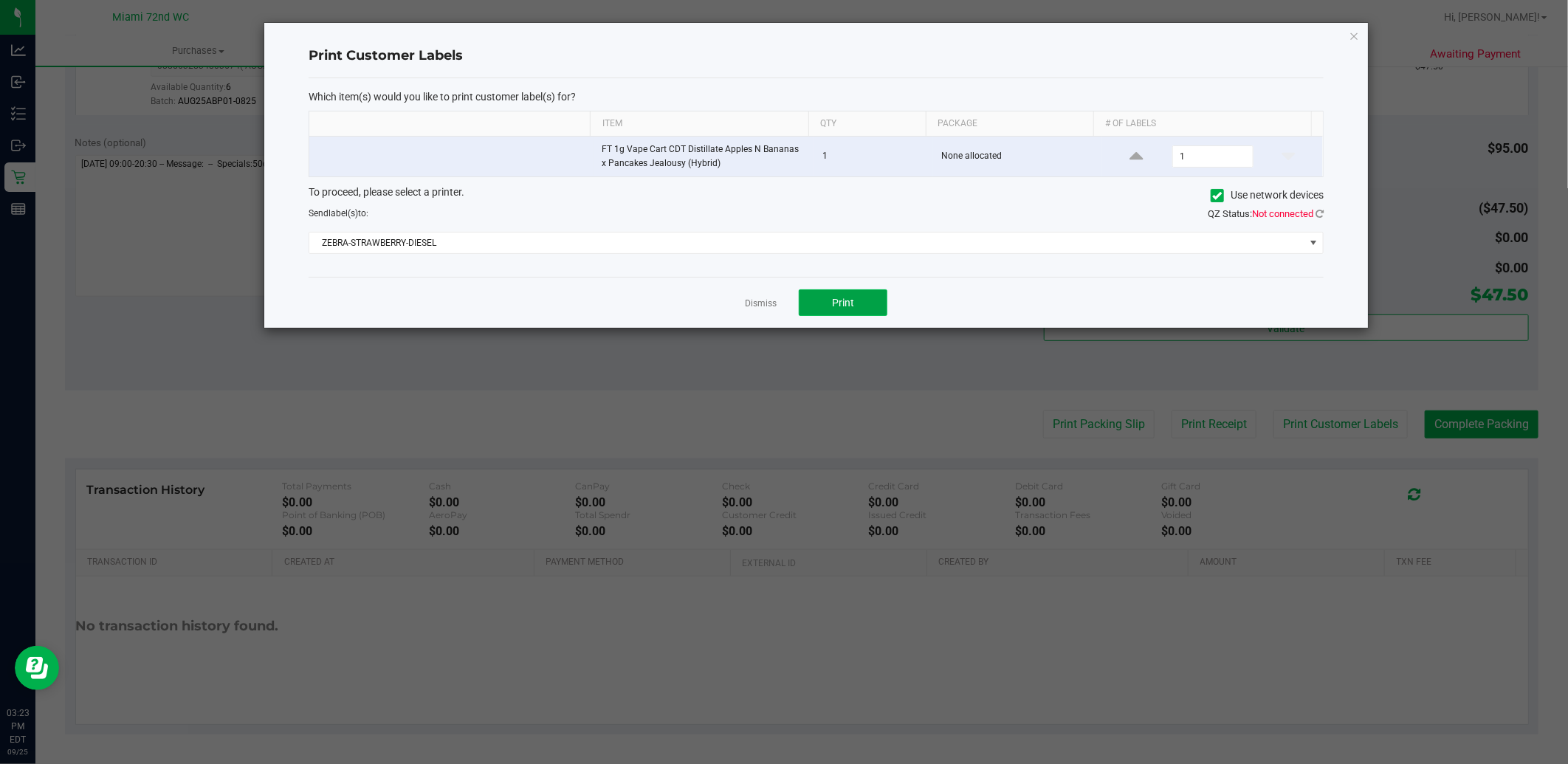
click at [860, 300] on button "Print" at bounding box center [843, 303] width 88 height 26
click at [746, 300] on link "Dismiss" at bounding box center [761, 303] width 32 height 12
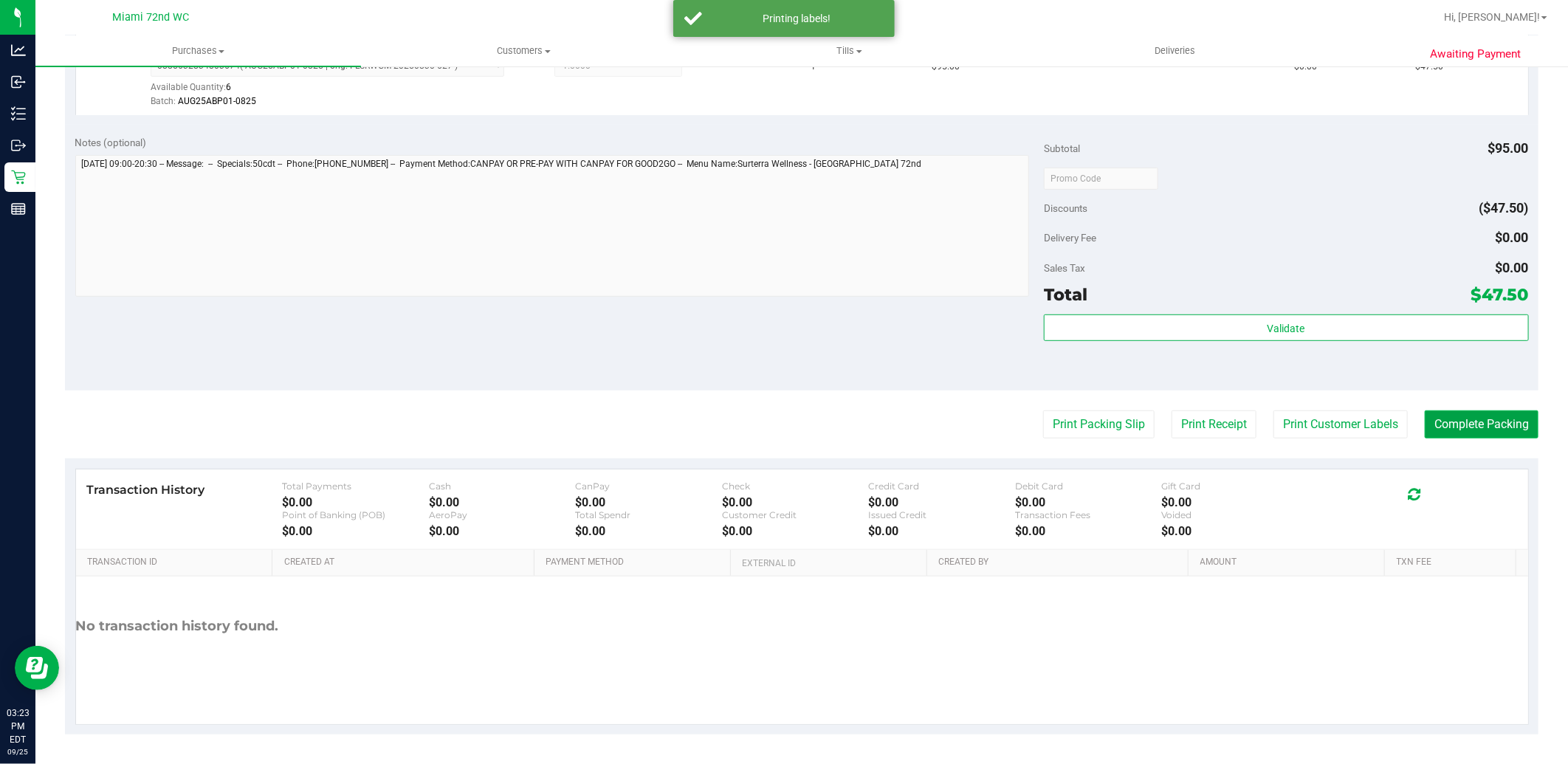
click at [1493, 421] on button "Complete Packing" at bounding box center [1481, 425] width 113 height 28
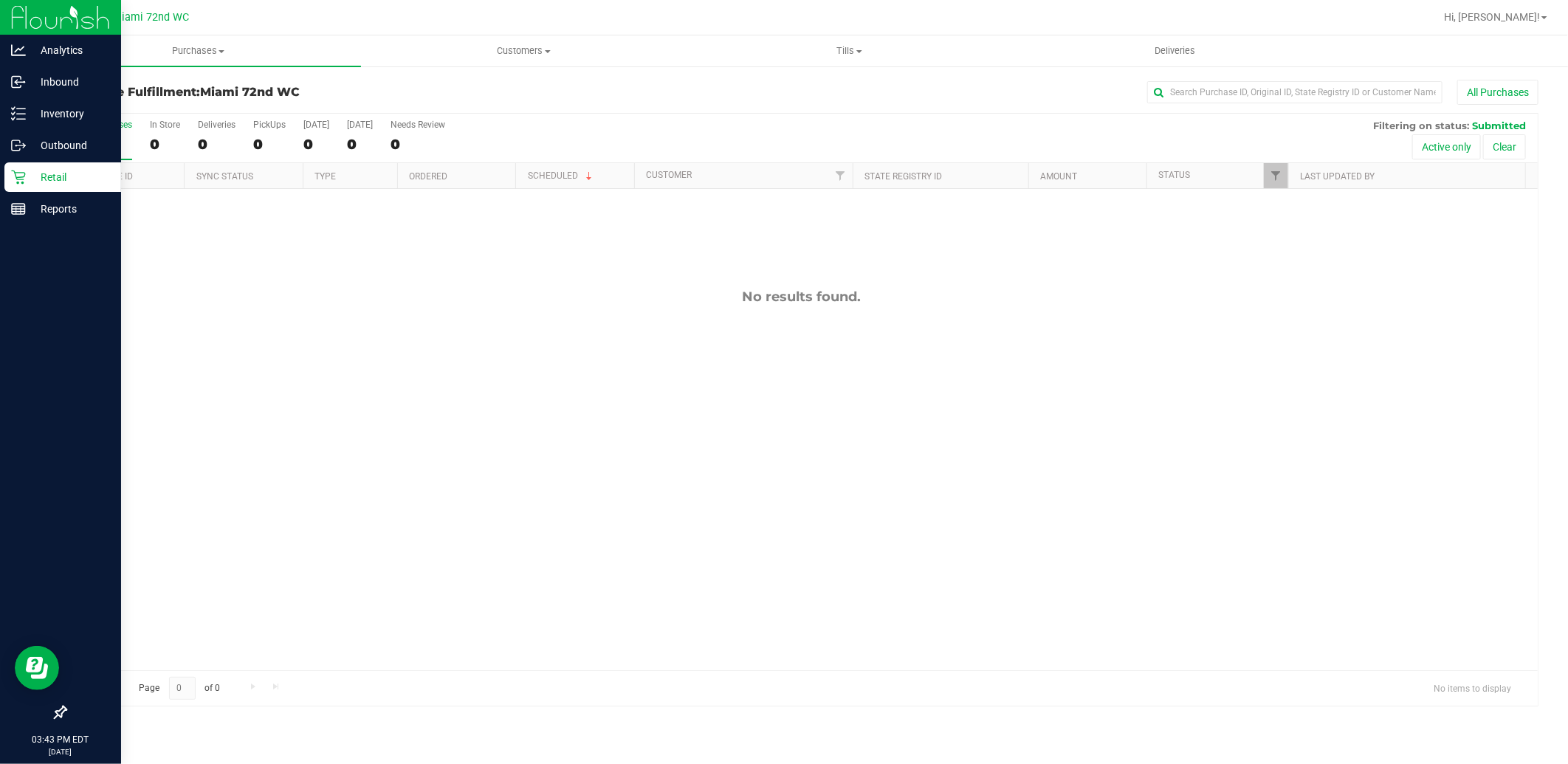
click at [57, 168] on p "Retail" at bounding box center [70, 176] width 88 height 18
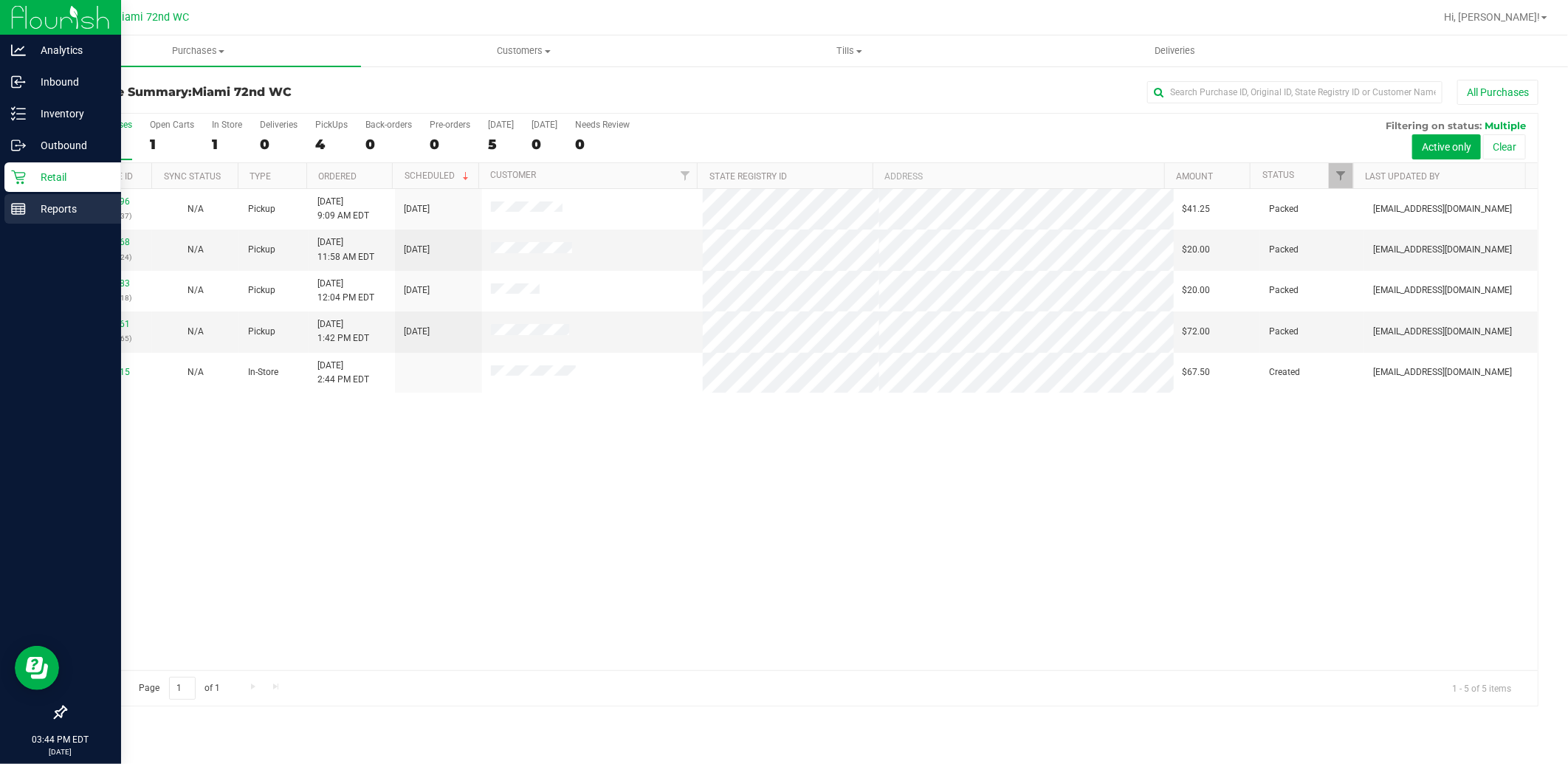
click at [64, 204] on p "Reports" at bounding box center [70, 208] width 88 height 18
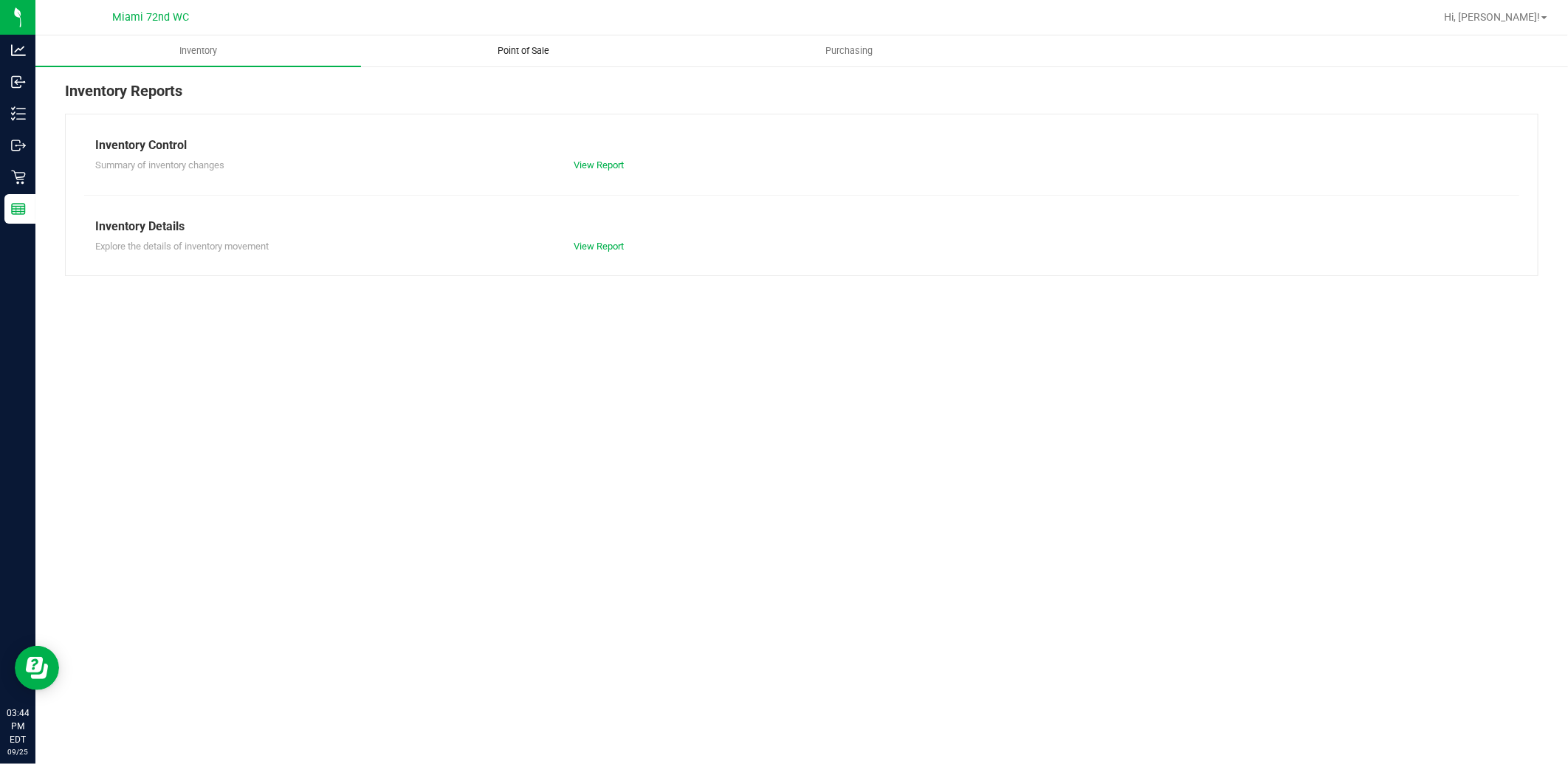
click at [525, 50] on span "Point of Sale" at bounding box center [524, 51] width 92 height 13
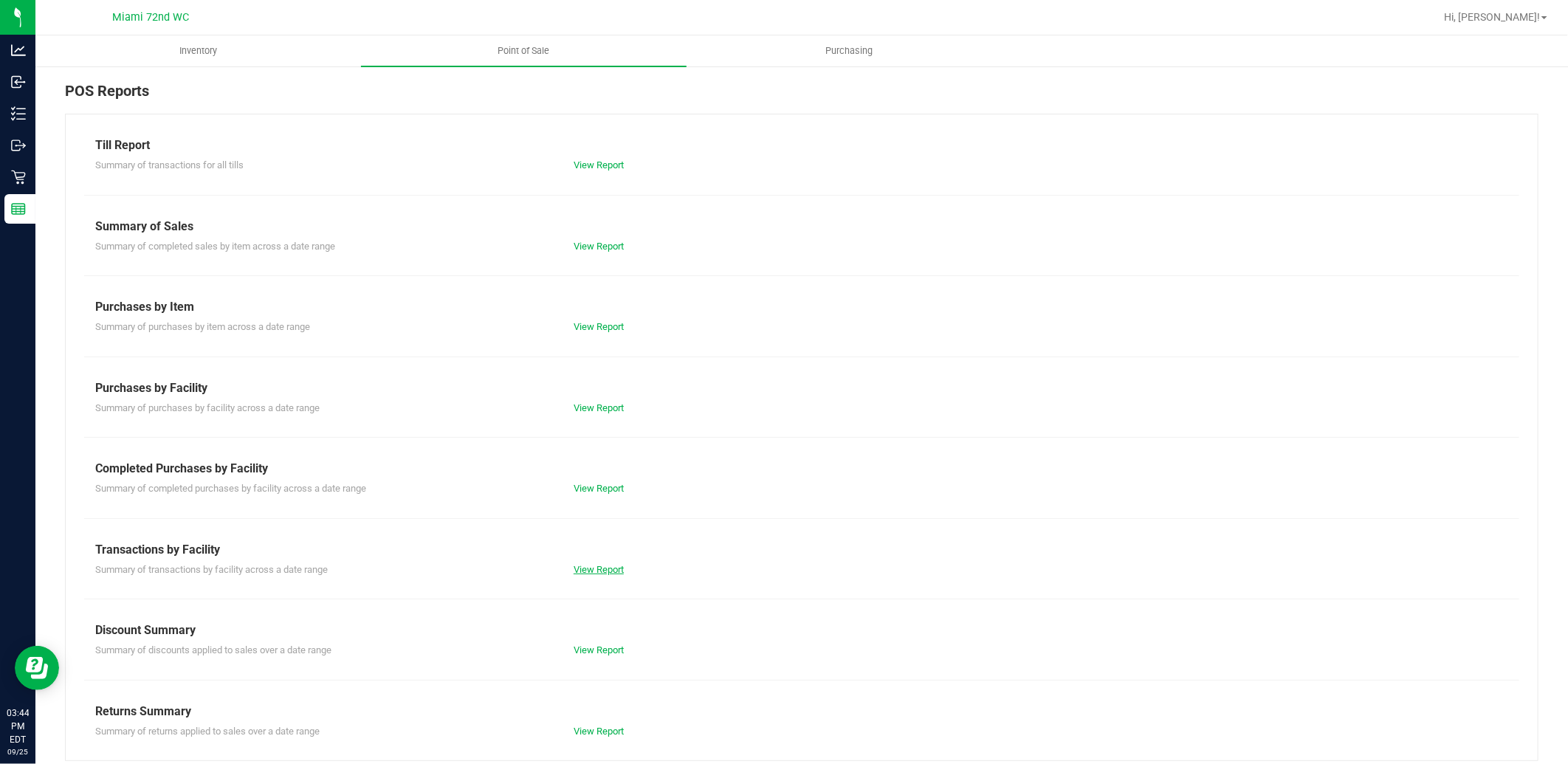
click at [620, 568] on link "View Report" at bounding box center [599, 569] width 51 height 11
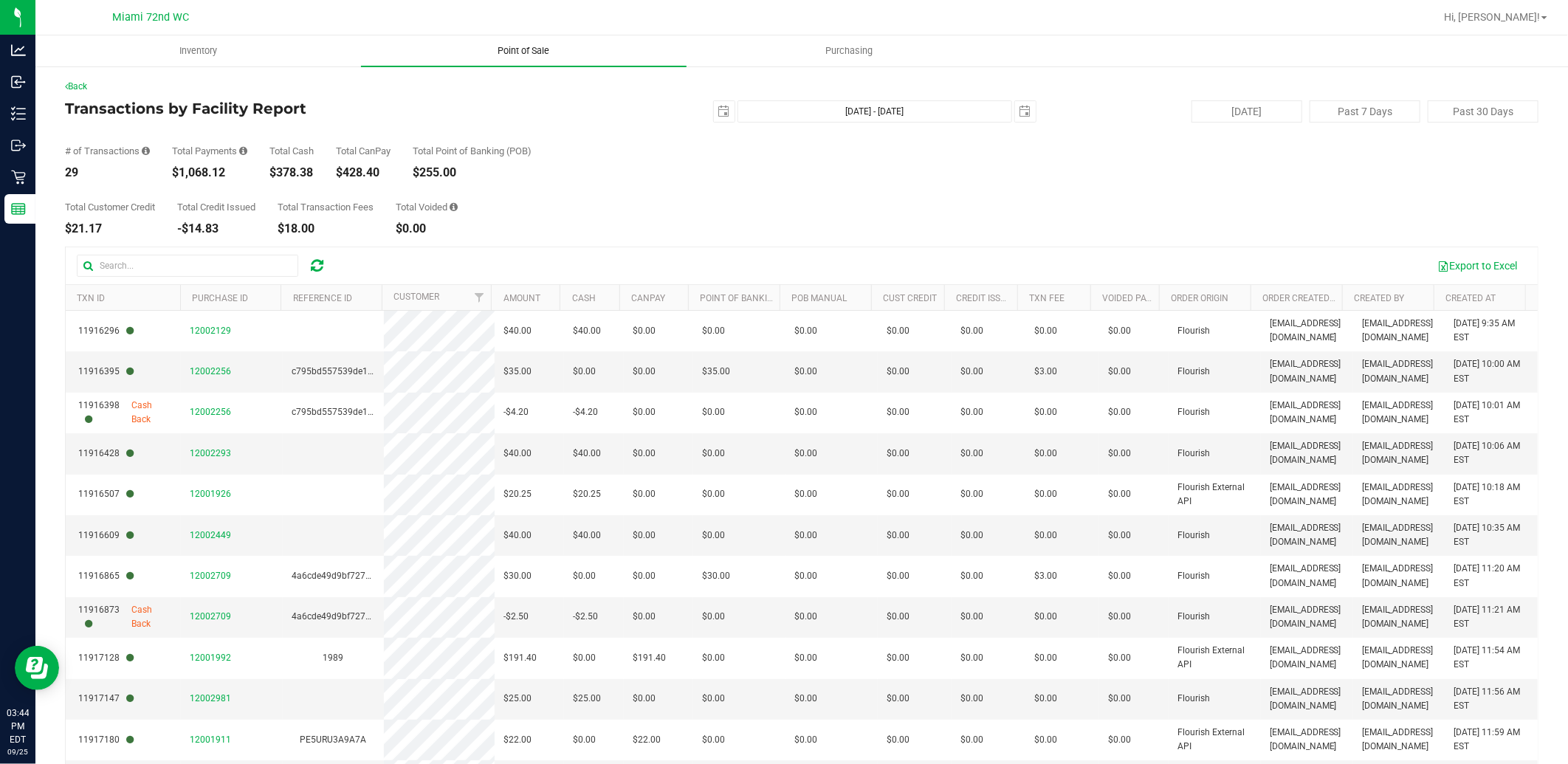
click at [539, 56] on span "Point of Sale" at bounding box center [524, 51] width 92 height 13
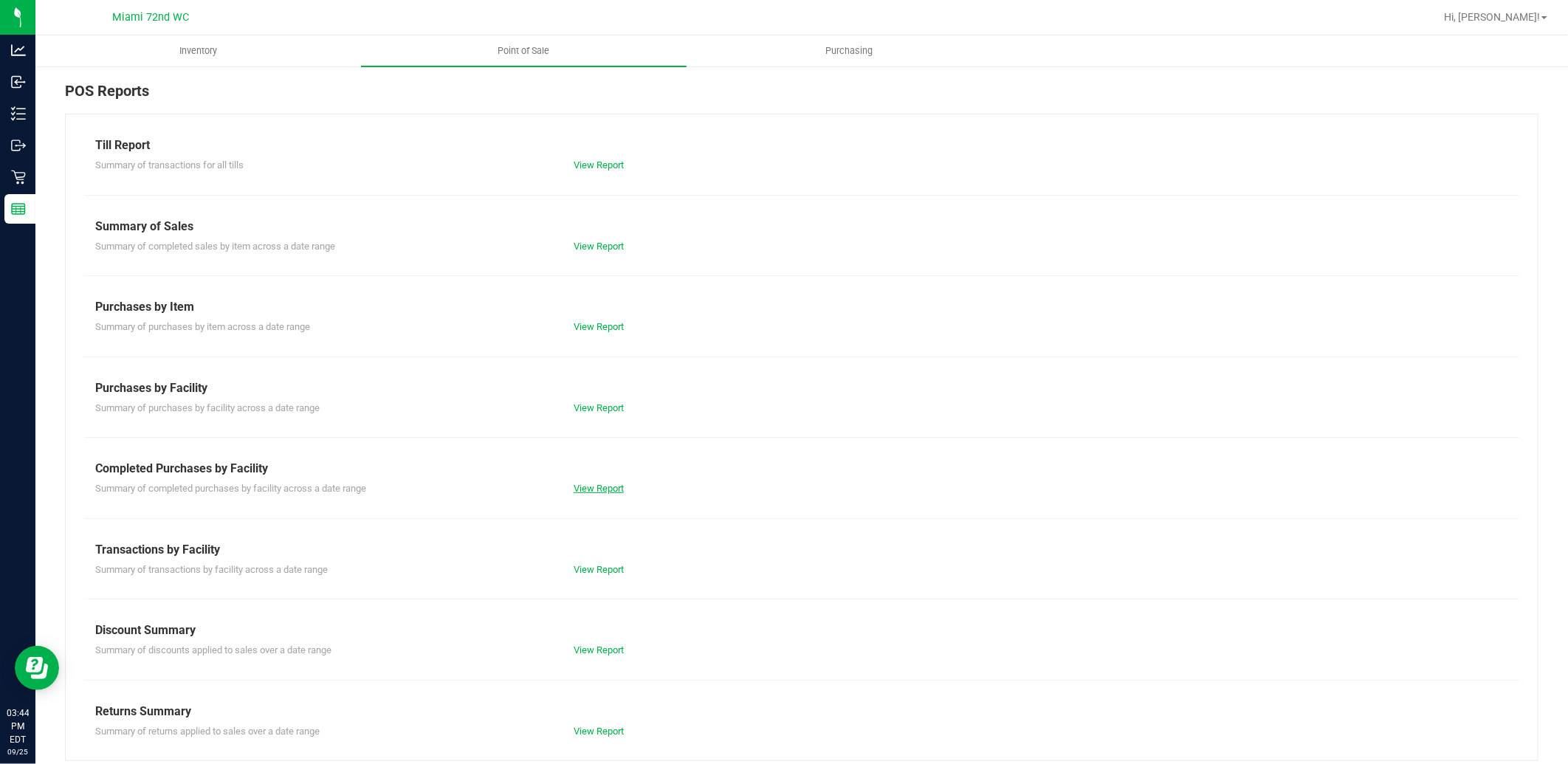
click at [606, 484] on link "View Report" at bounding box center [599, 488] width 51 height 11
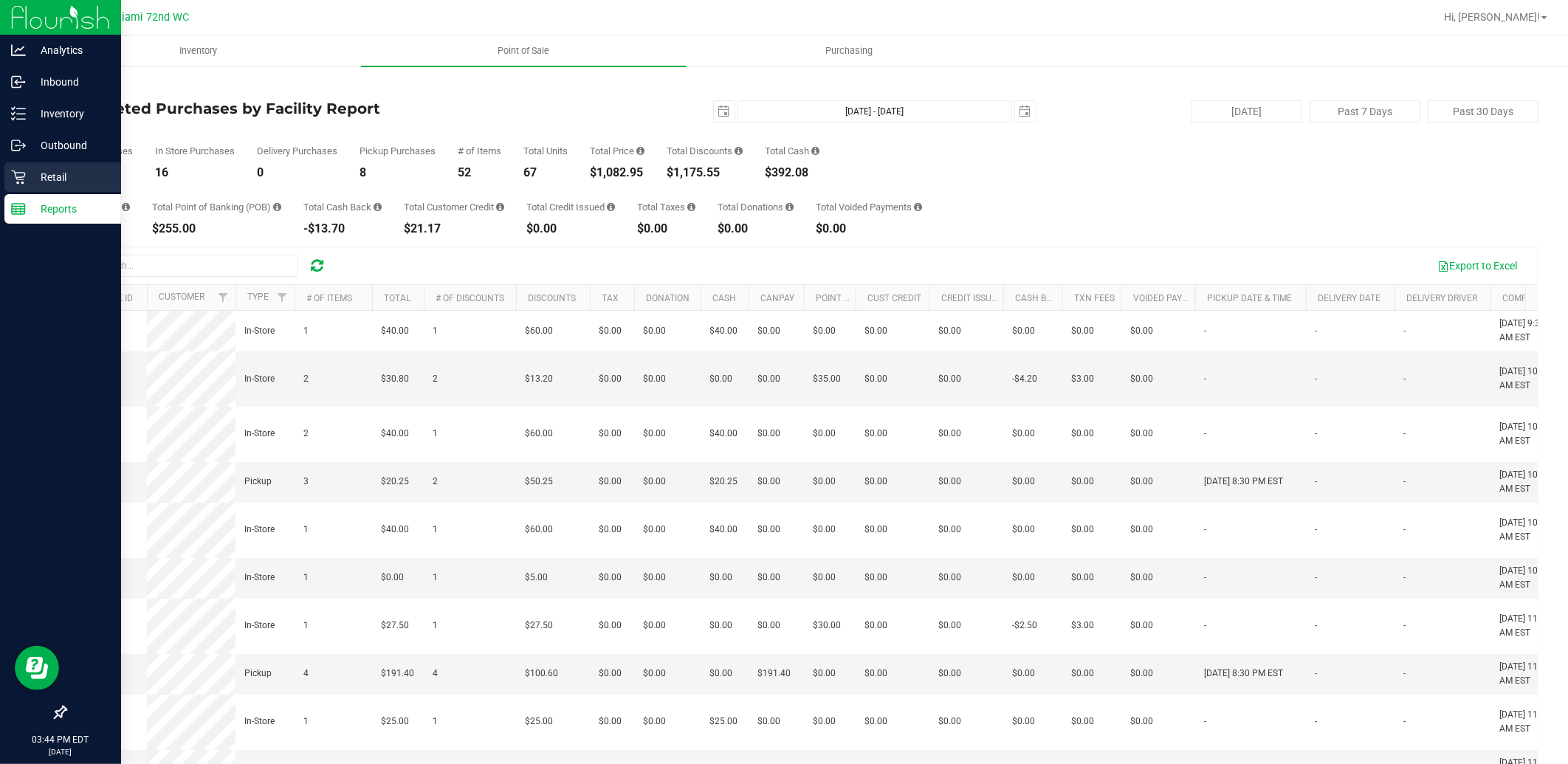
click at [3, 178] on link "Retail" at bounding box center [60, 178] width 121 height 32
